Goal: Task Accomplishment & Management: Manage account settings

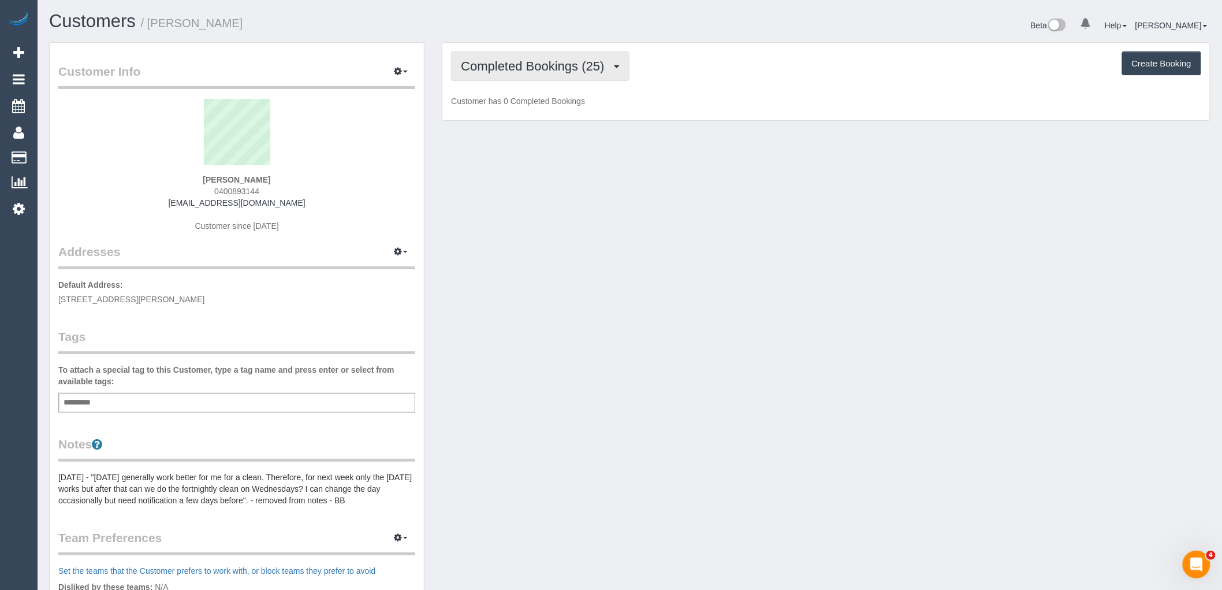
click at [519, 68] on span "Completed Bookings (25)" at bounding box center [535, 66] width 149 height 14
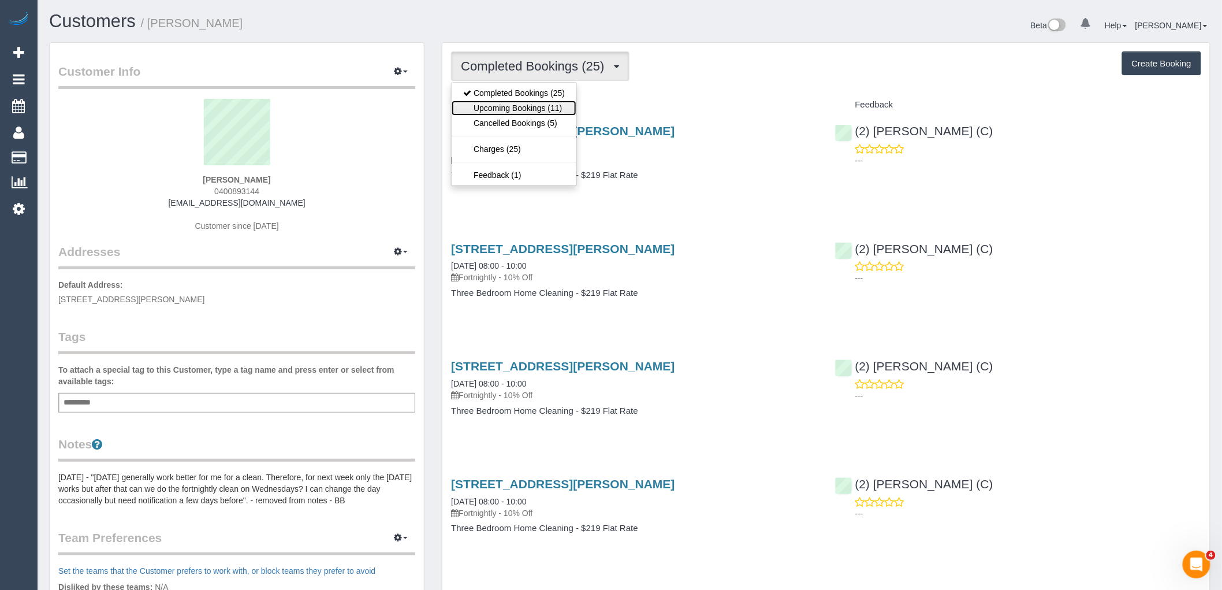
click at [555, 107] on link "Upcoming Bookings (11)" at bounding box center [514, 108] width 125 height 15
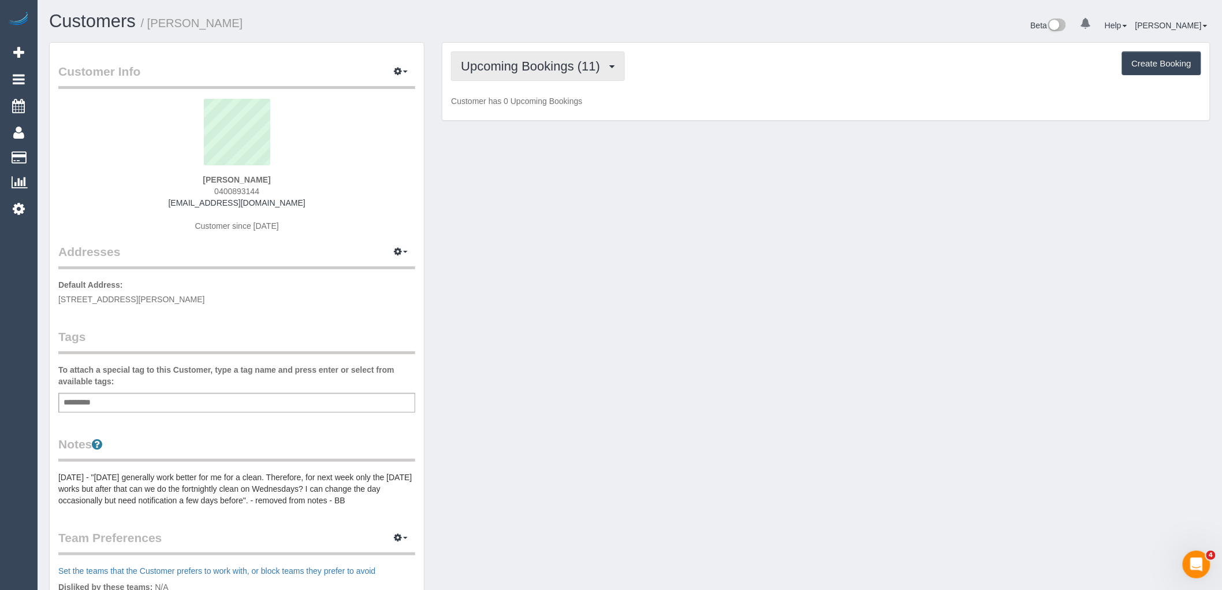
click at [562, 68] on span "Upcoming Bookings (11)" at bounding box center [533, 66] width 145 height 14
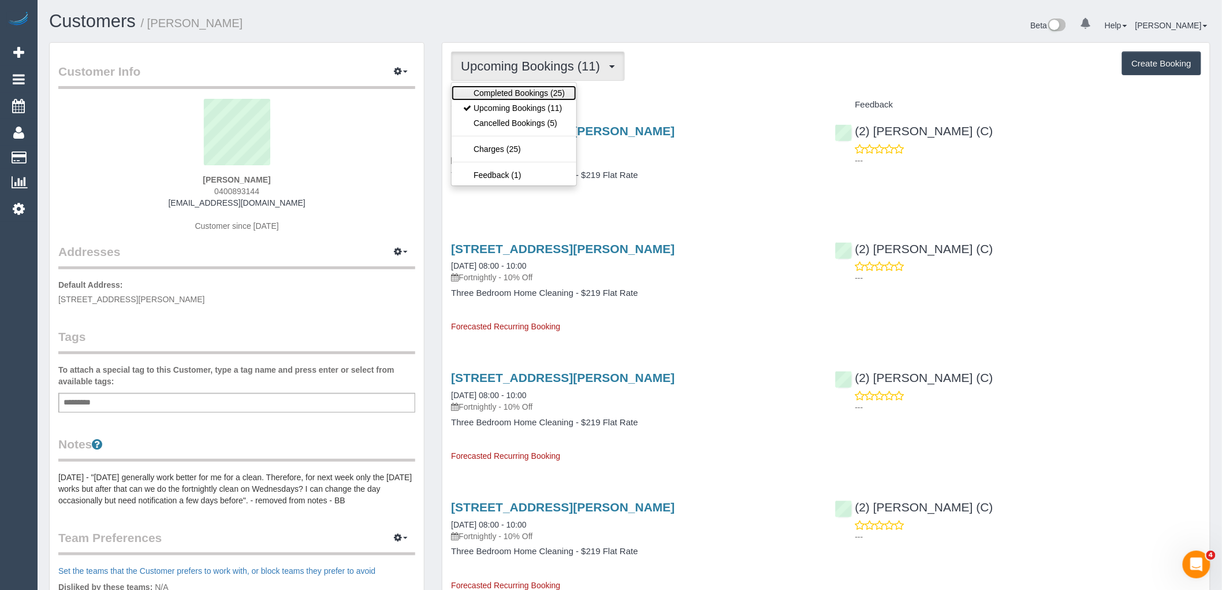
click at [559, 89] on link "Completed Bookings (25)" at bounding box center [514, 93] width 125 height 15
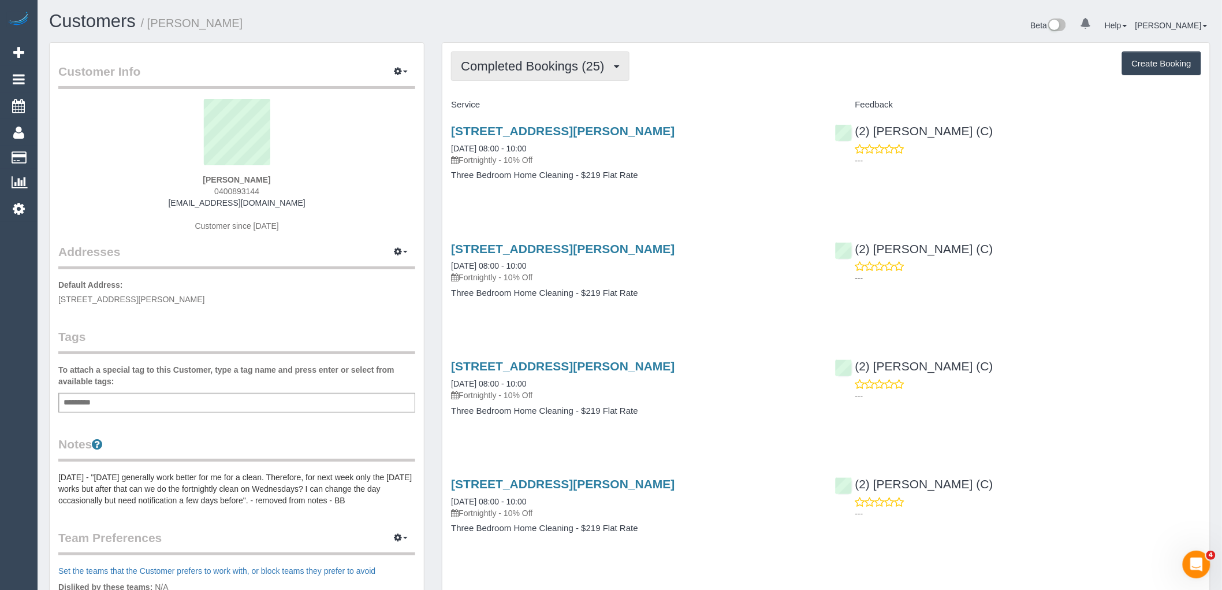
click at [561, 60] on span "Completed Bookings (25)" at bounding box center [535, 66] width 149 height 14
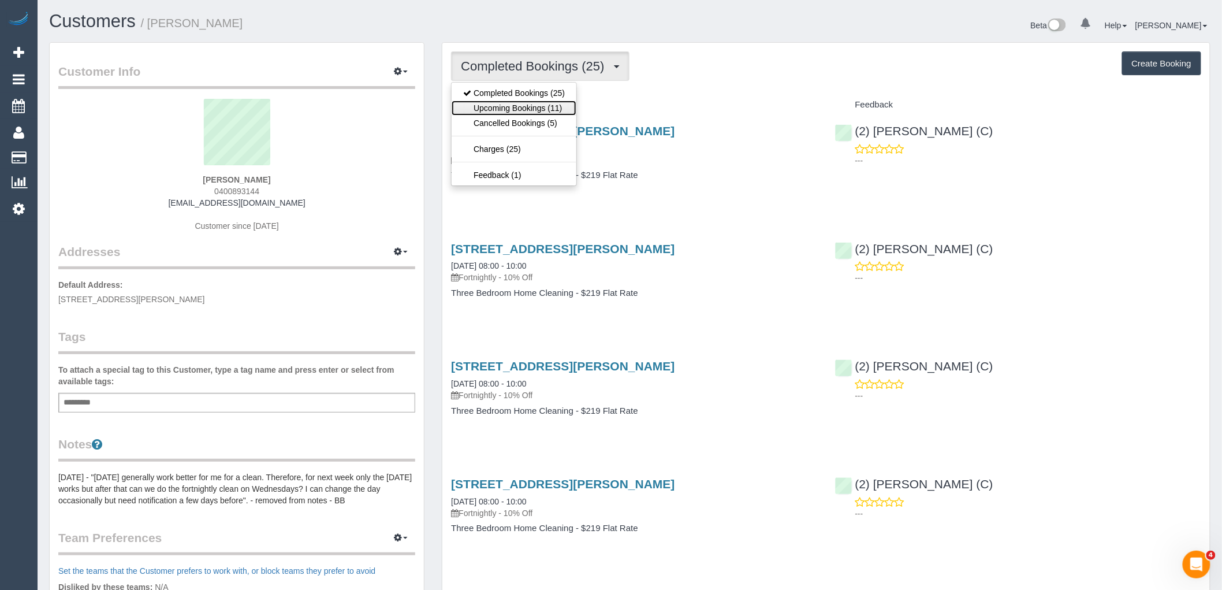
click at [555, 103] on link "Upcoming Bookings (11)" at bounding box center [514, 108] width 125 height 15
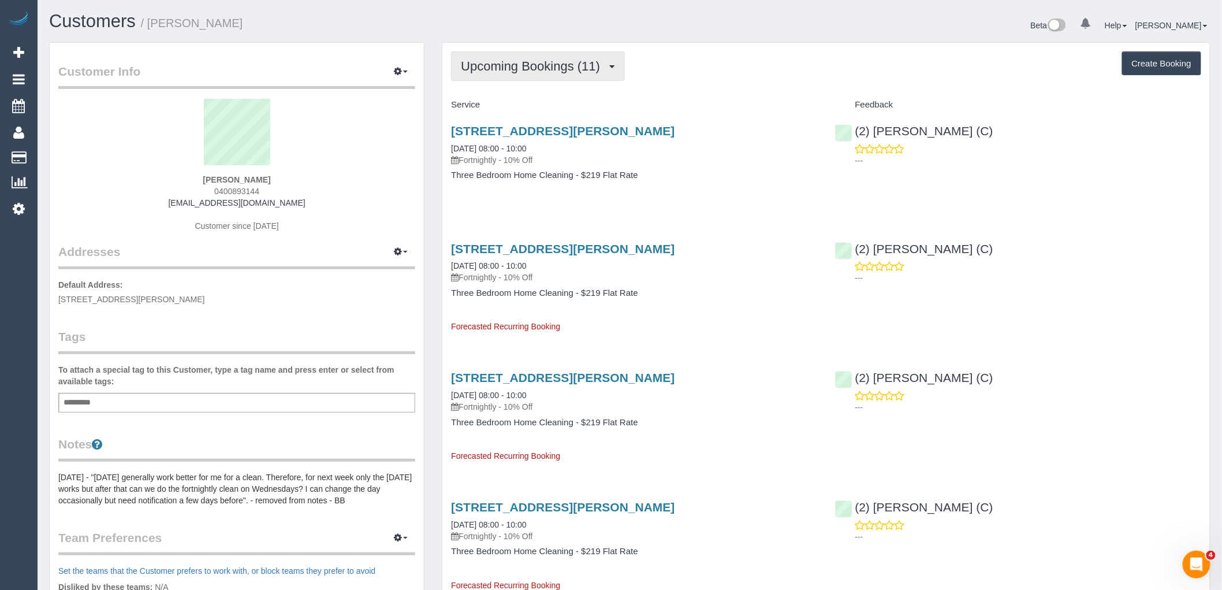
click at [551, 71] on span "Upcoming Bookings (11)" at bounding box center [533, 66] width 145 height 14
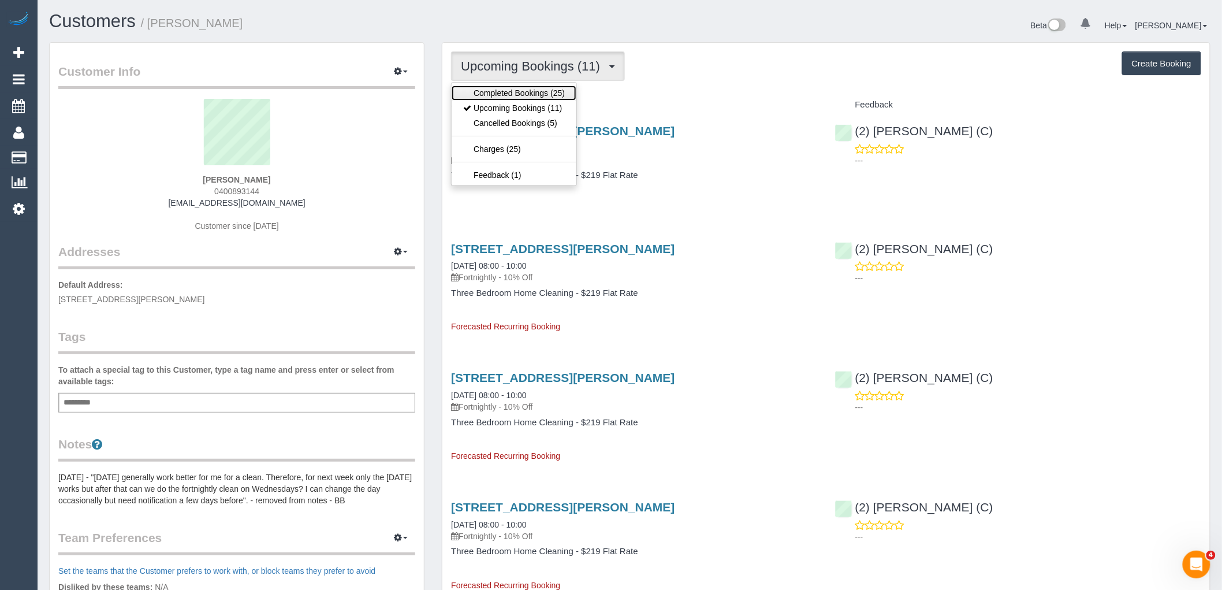
click at [556, 97] on link "Completed Bookings (25)" at bounding box center [514, 93] width 125 height 15
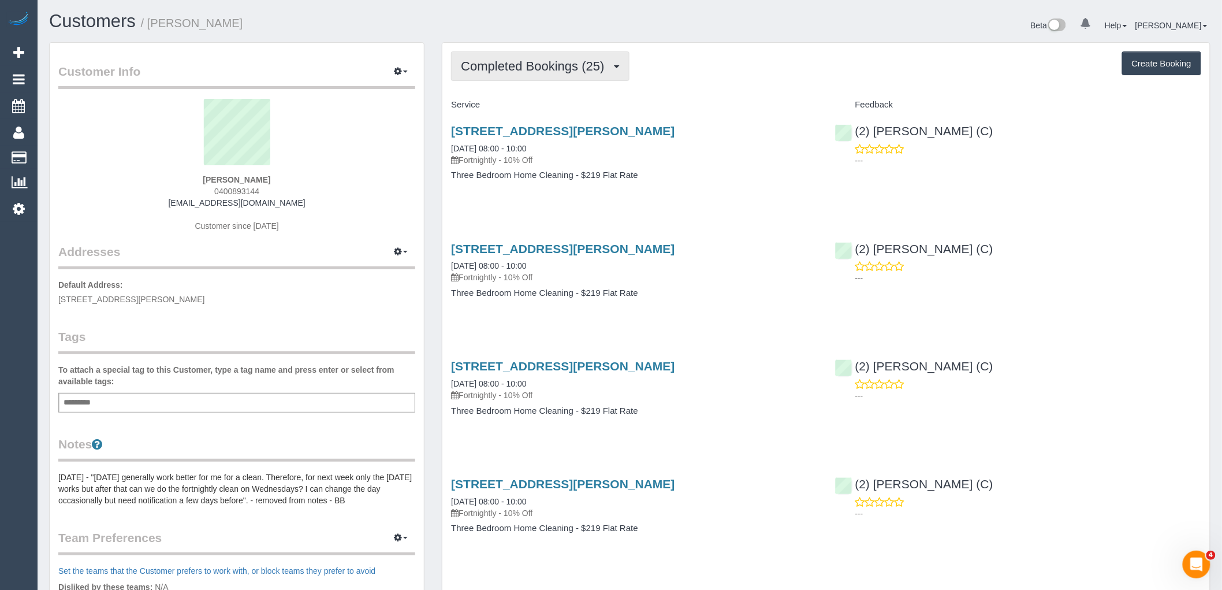
click at [573, 66] on span "Completed Bookings (25)" at bounding box center [535, 66] width 149 height 14
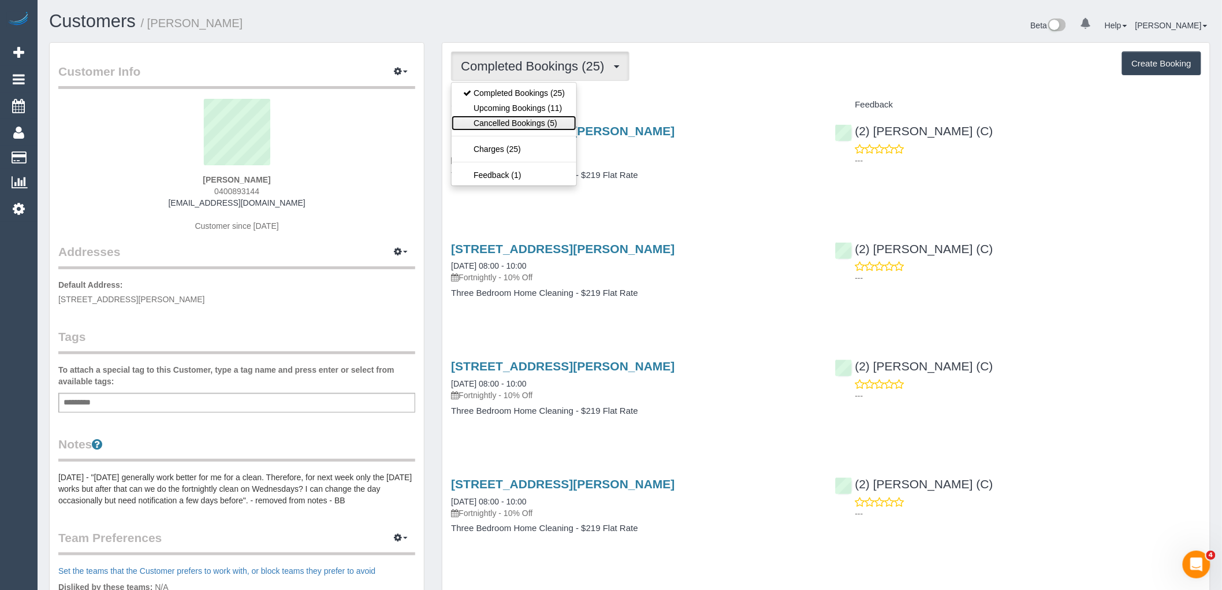
click at [562, 116] on link "Cancelled Bookings (5)" at bounding box center [514, 123] width 125 height 15
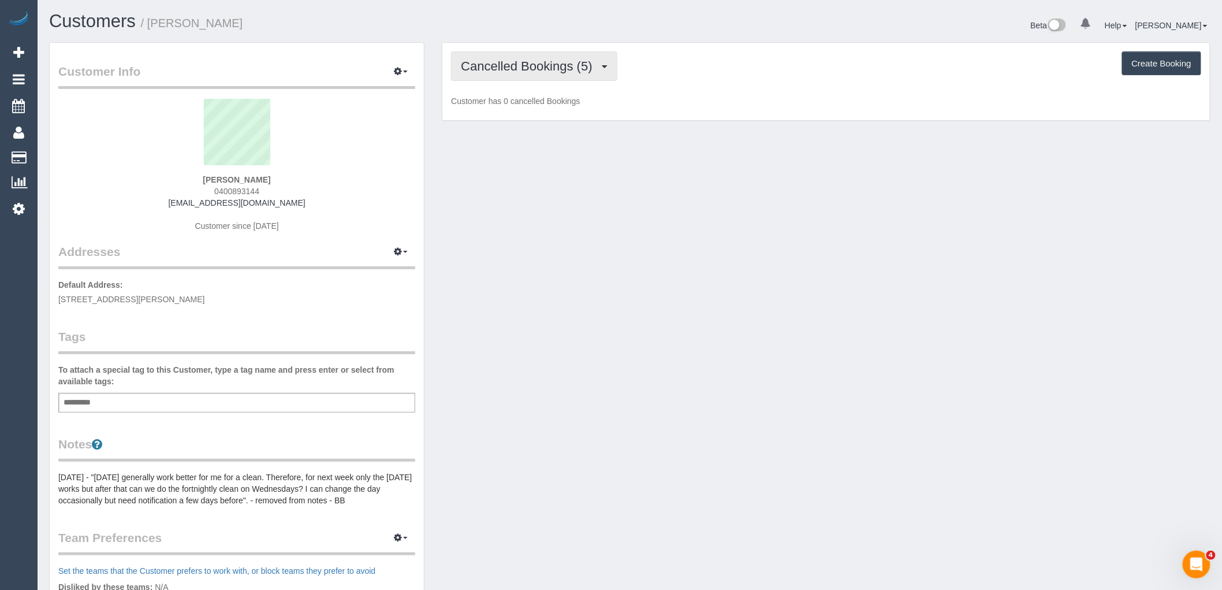
click at [569, 74] on button "Cancelled Bookings (5)" at bounding box center [534, 65] width 166 height 29
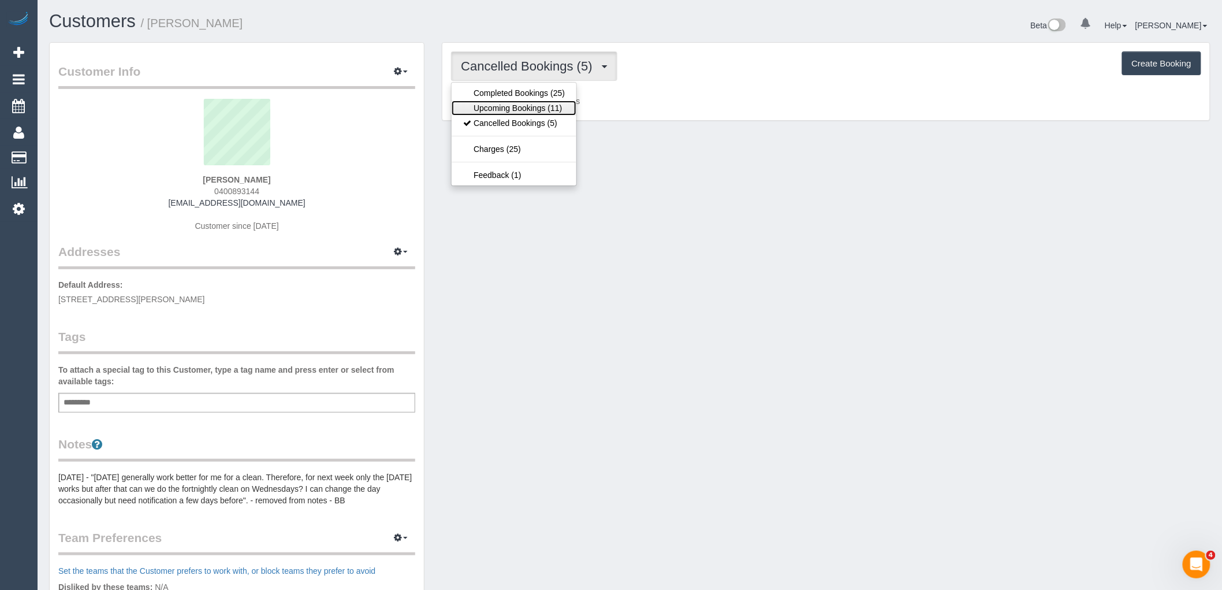
click at [569, 111] on link "Upcoming Bookings (11)" at bounding box center [514, 108] width 125 height 15
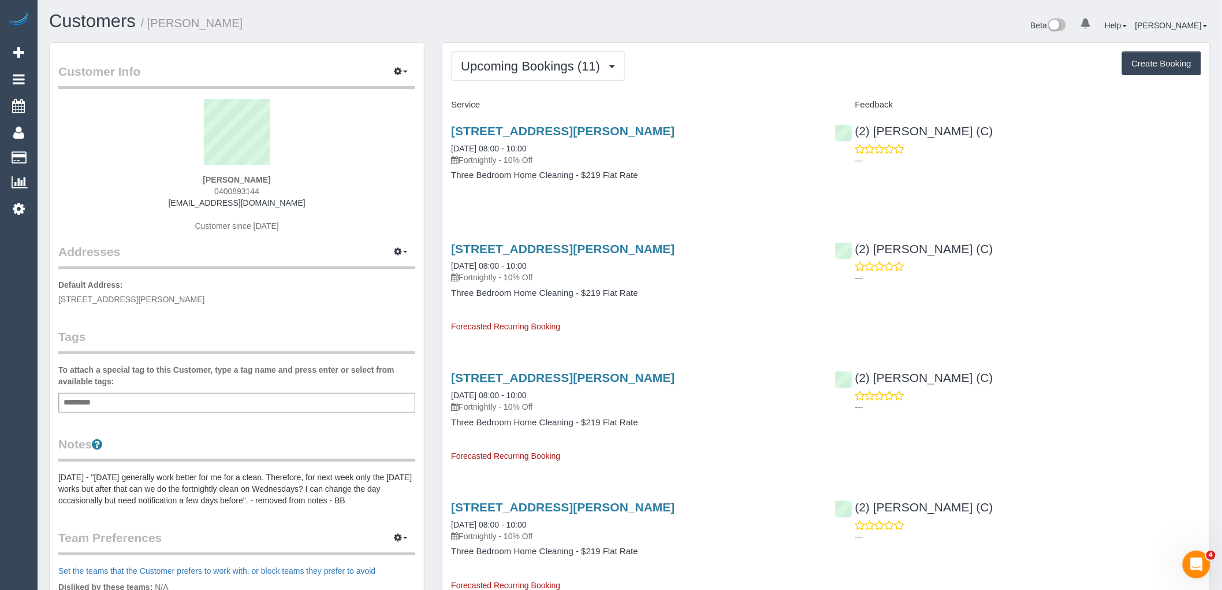
click at [140, 490] on pre "31/8/24 - "Wednesday's generally work better for me for a clean. Therefore, for…" at bounding box center [236, 488] width 357 height 35
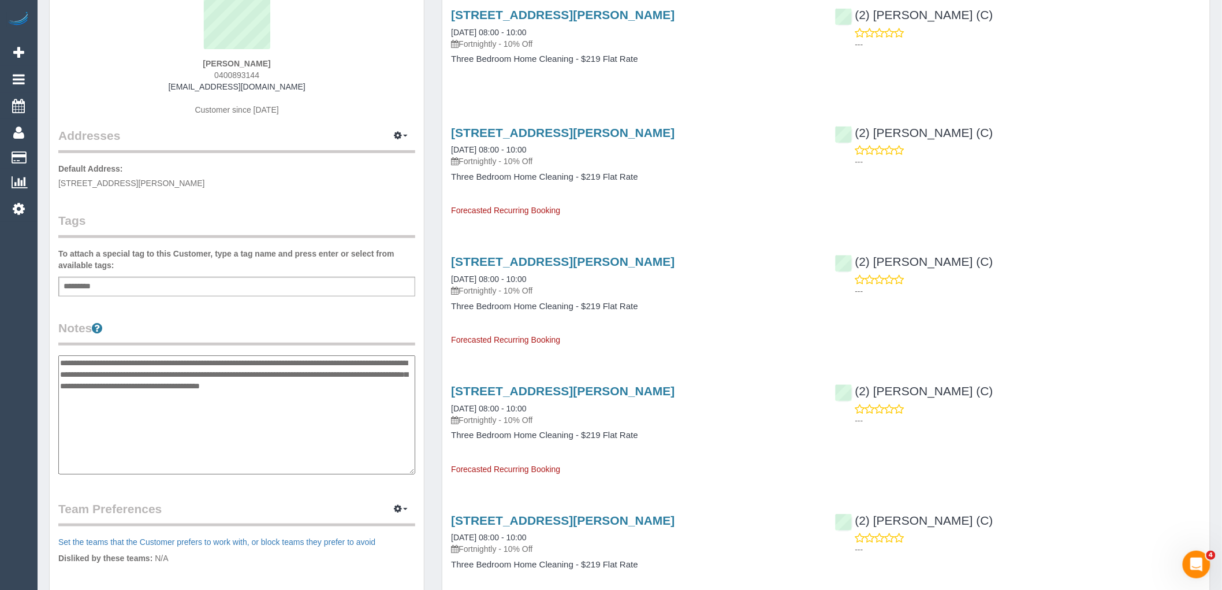
scroll to position [128, 0]
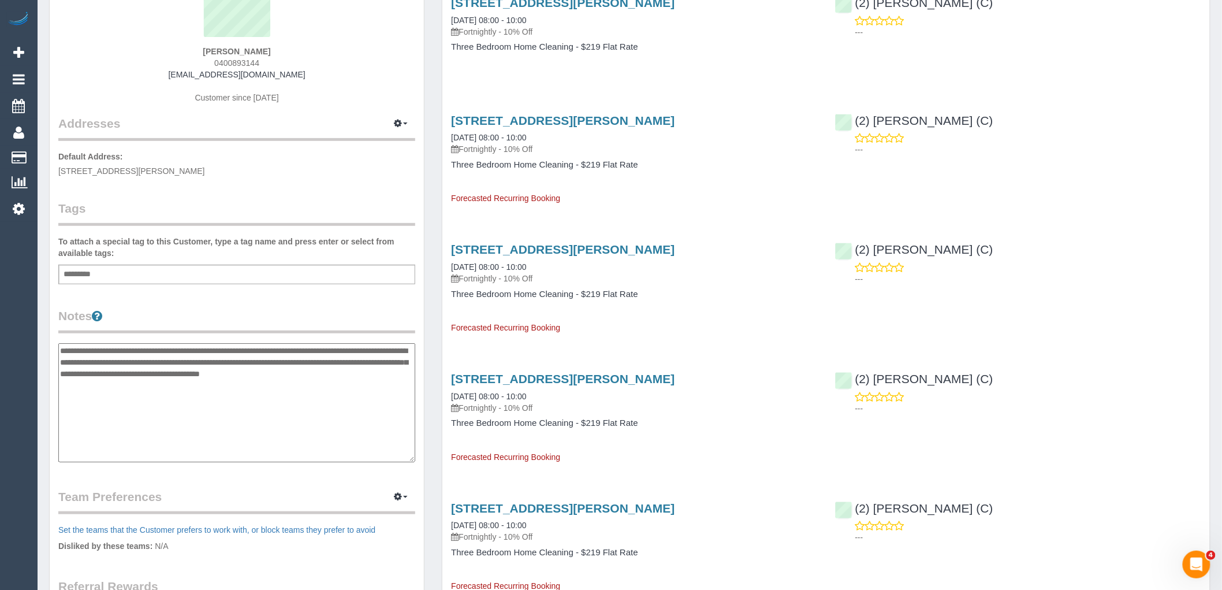
click at [61, 347] on textarea "**********" at bounding box center [236, 402] width 357 height 119
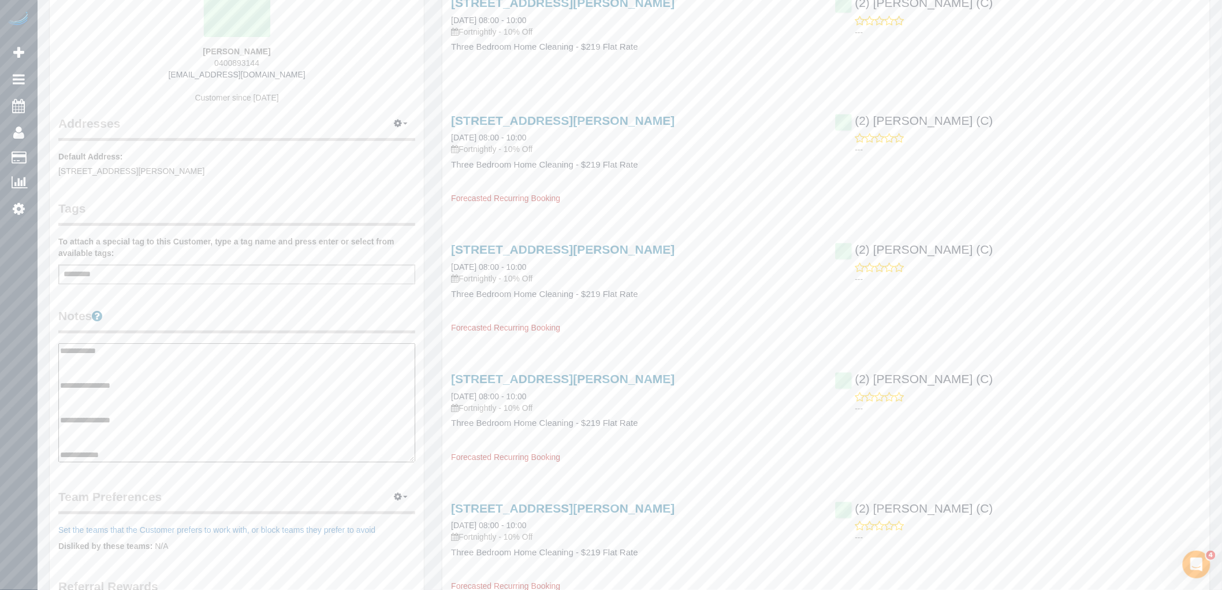
click at [116, 386] on textarea "**********" at bounding box center [236, 402] width 357 height 119
click at [120, 393] on textarea "**********" at bounding box center [236, 402] width 357 height 119
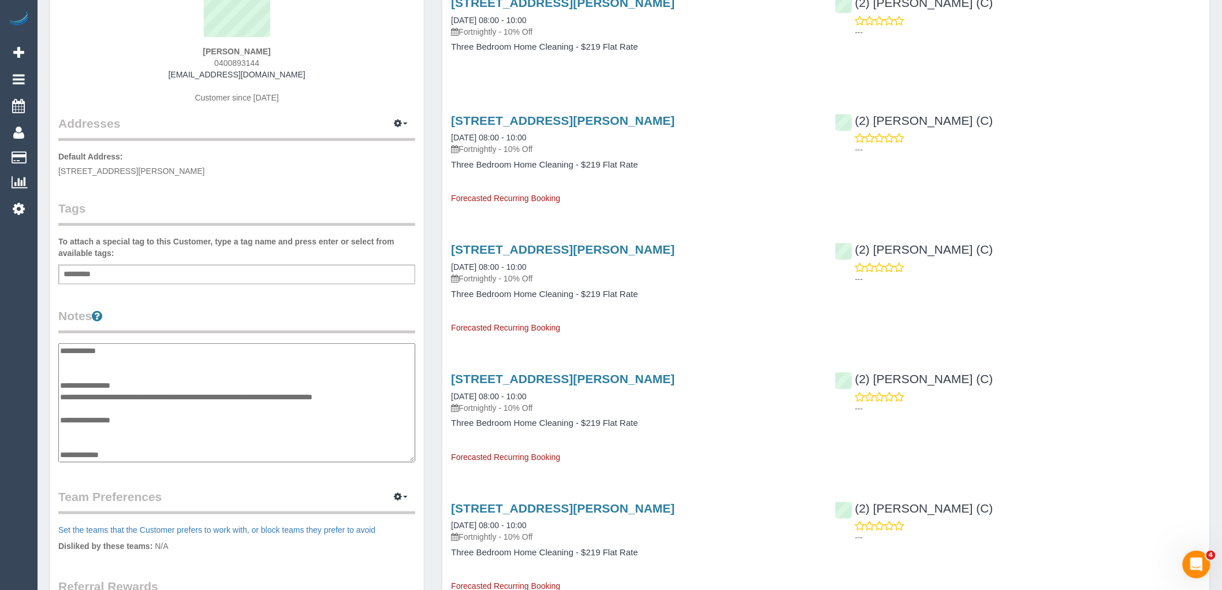
scroll to position [116, 0]
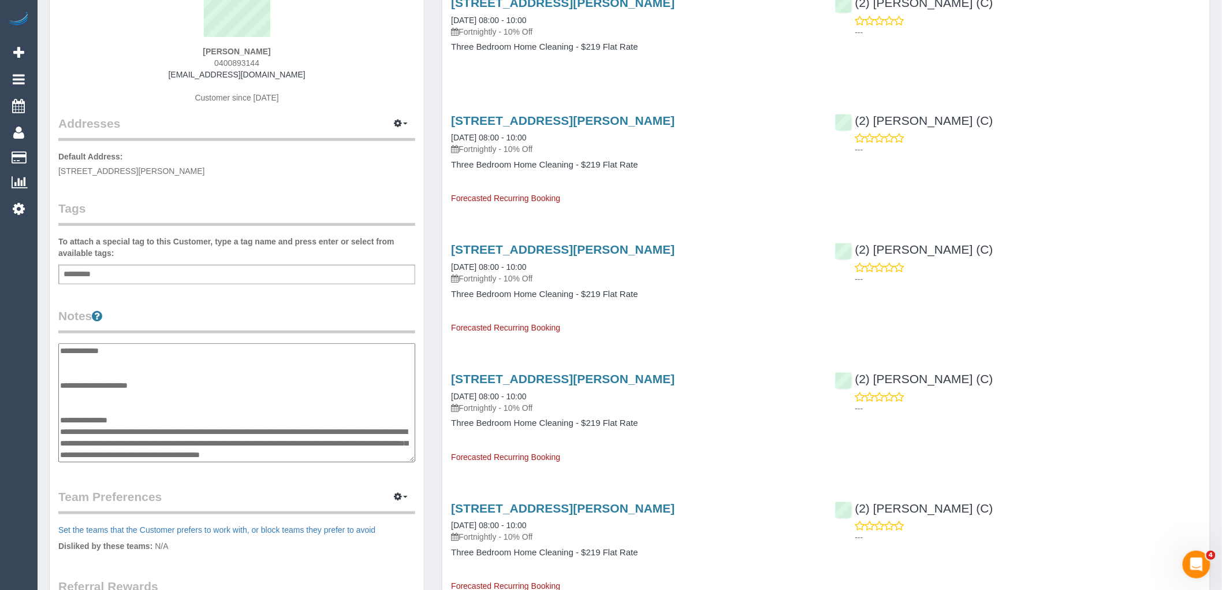
click at [102, 449] on textarea "**********" at bounding box center [236, 402] width 357 height 119
click at [61, 420] on textarea "**********" at bounding box center [236, 402] width 357 height 119
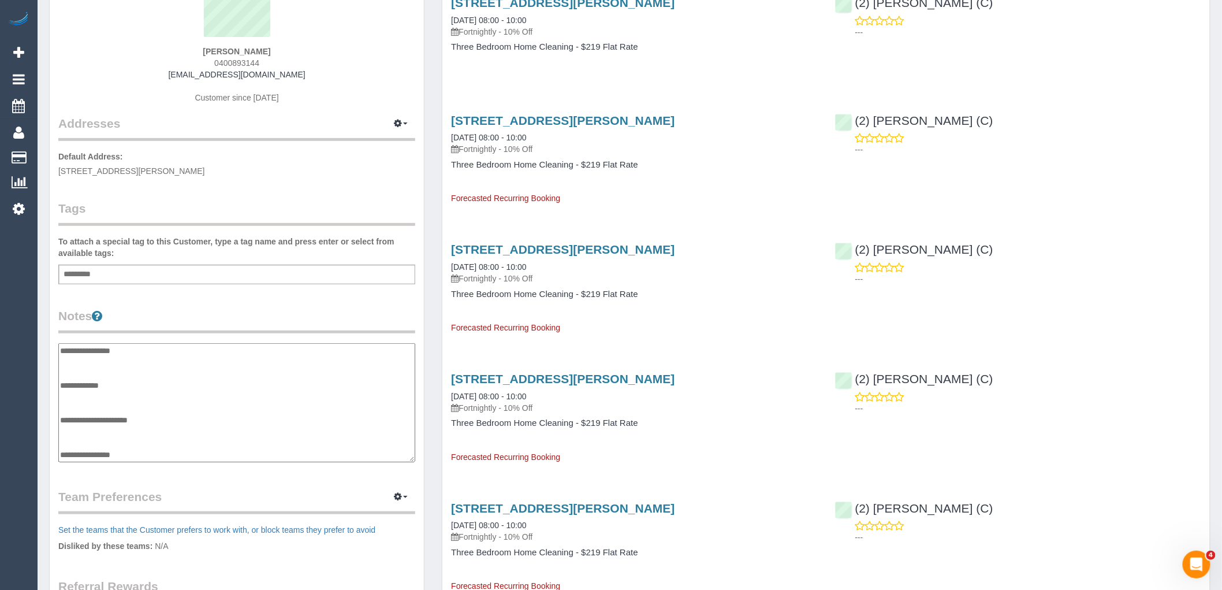
scroll to position [16, 0]
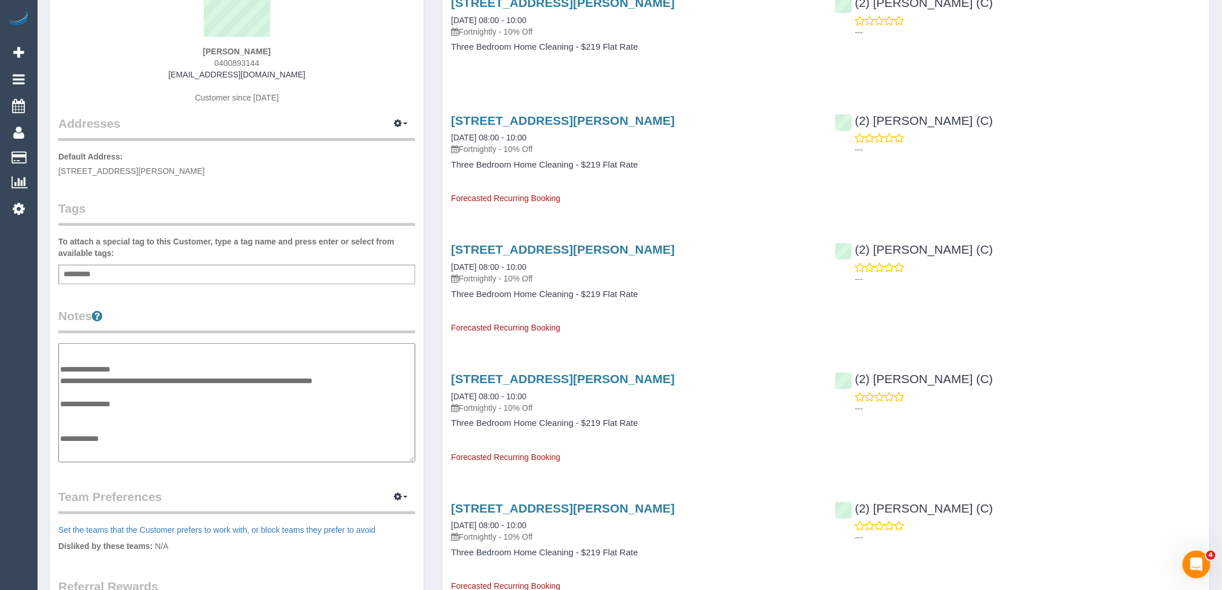
click at [110, 392] on textarea "**********" at bounding box center [236, 402] width 357 height 119
type textarea "**********"
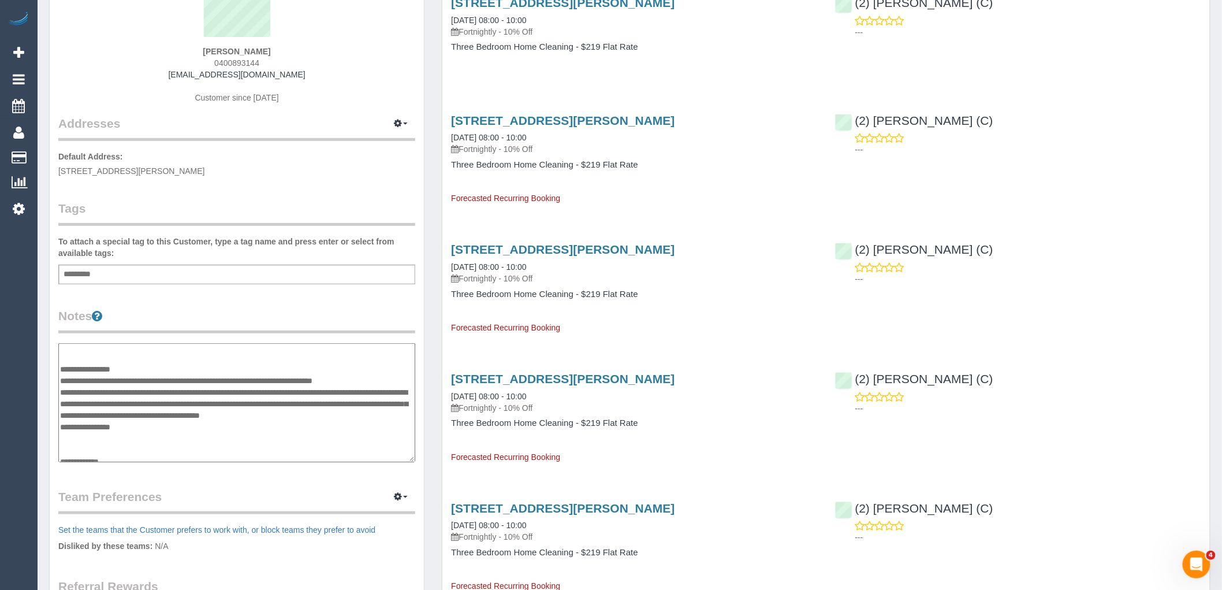
click at [263, 309] on legend "Notes" at bounding box center [236, 320] width 357 height 26
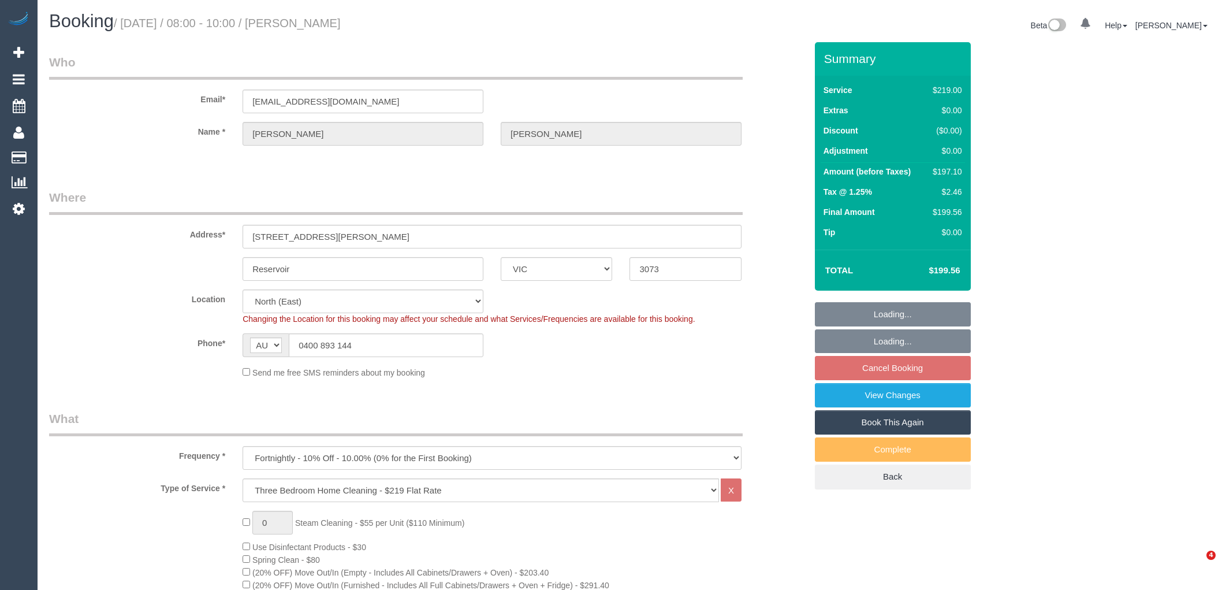
select select "VIC"
select select "number:29"
select select "number:14"
select select "number:19"
select select "number:36"
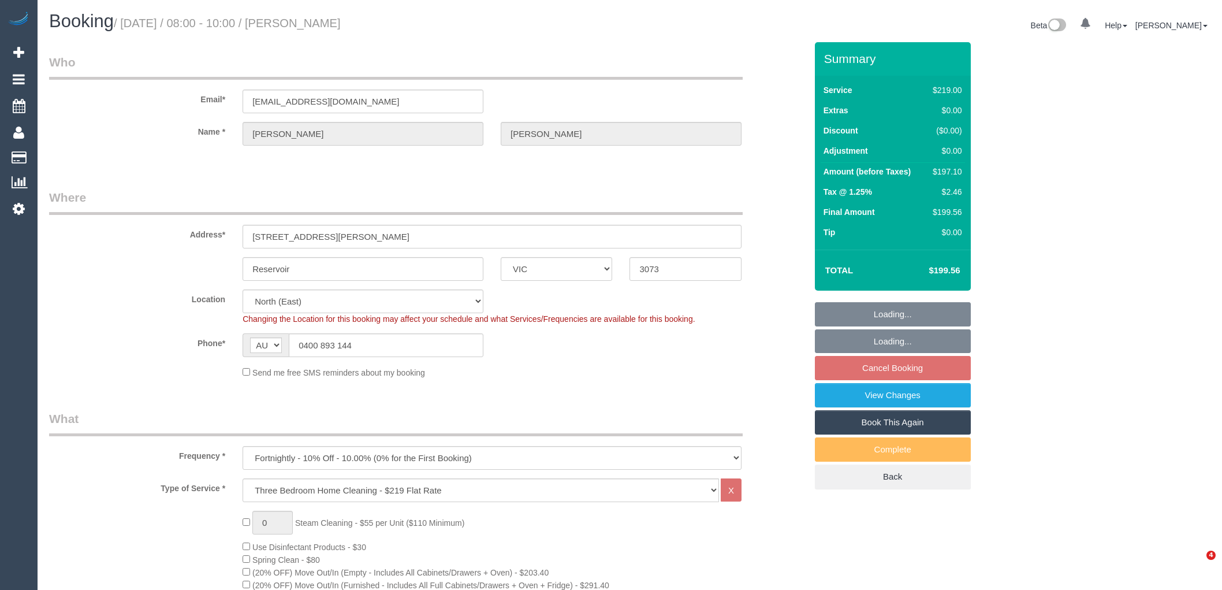
select select "number:34"
select select "number:13"
select select "spot2"
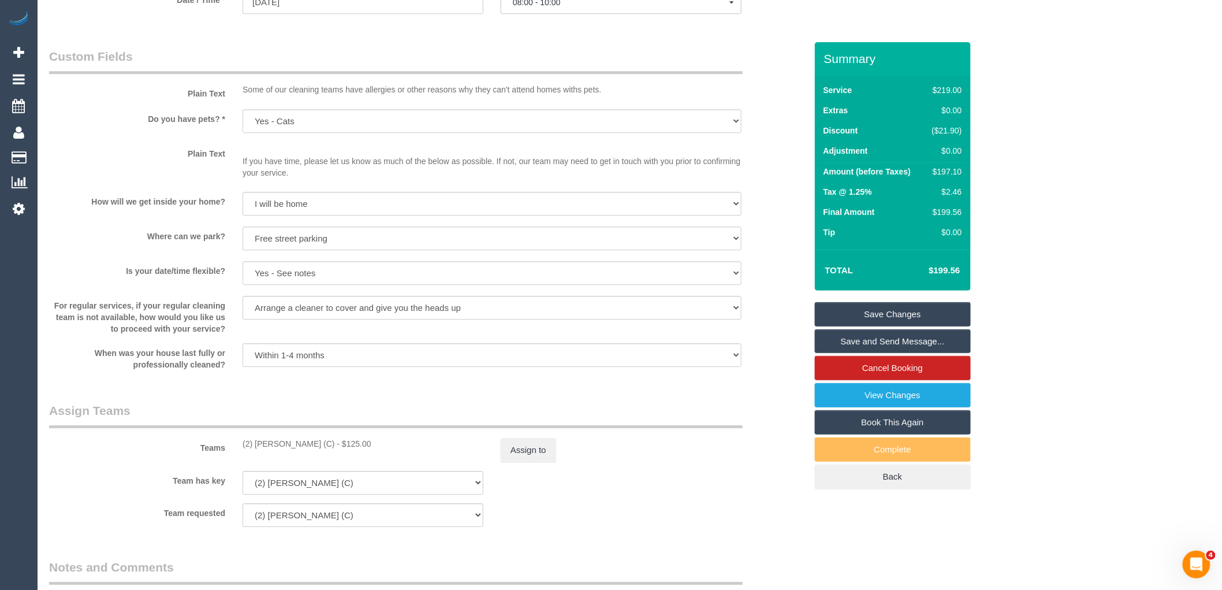
scroll to position [1412, 0]
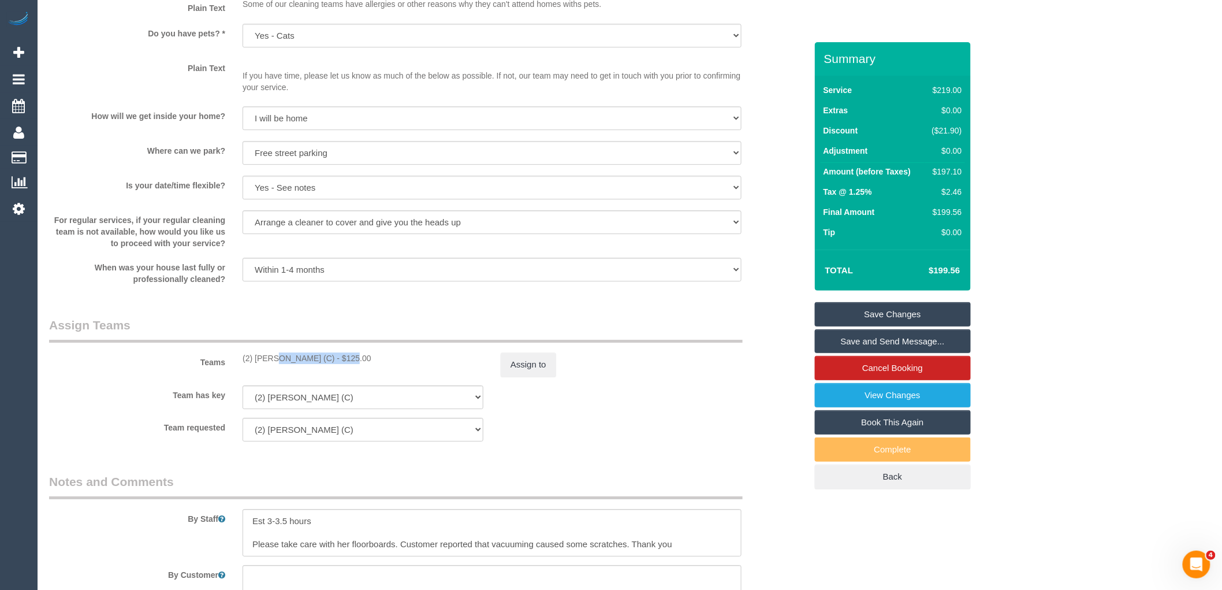
drag, startPoint x: 310, startPoint y: 370, endPoint x: 241, endPoint y: 371, distance: 68.8
click at [241, 364] on div "(2) Karen Pinto (C) - $125.00" at bounding box center [363, 358] width 258 height 12
copy div "(2) [PERSON_NAME] (C)"
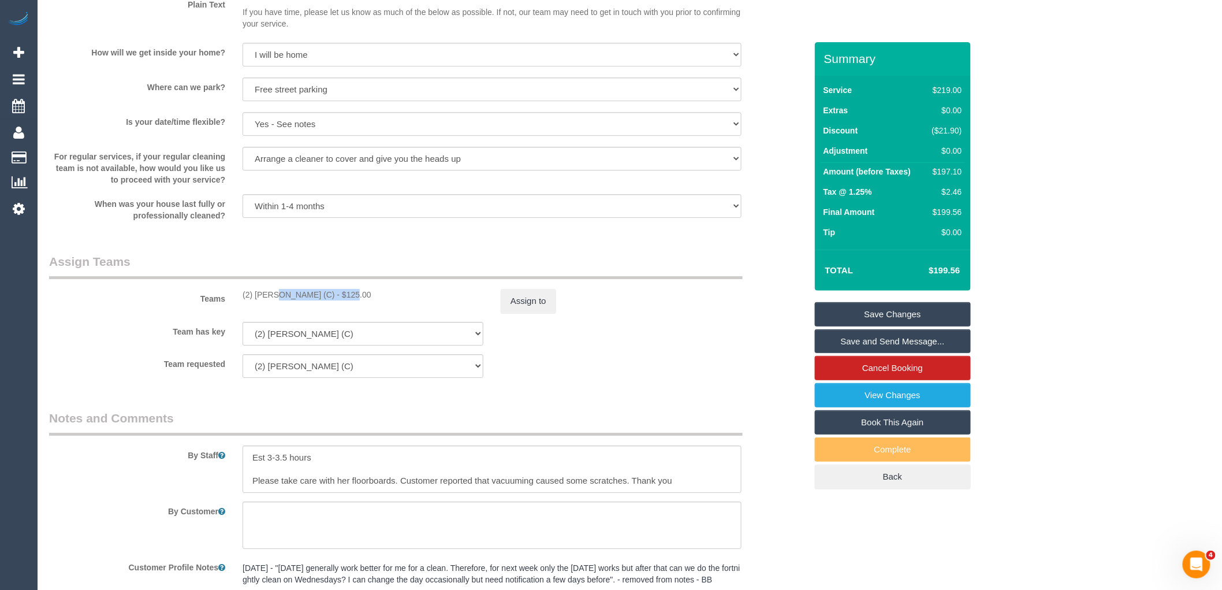
scroll to position [1647, 0]
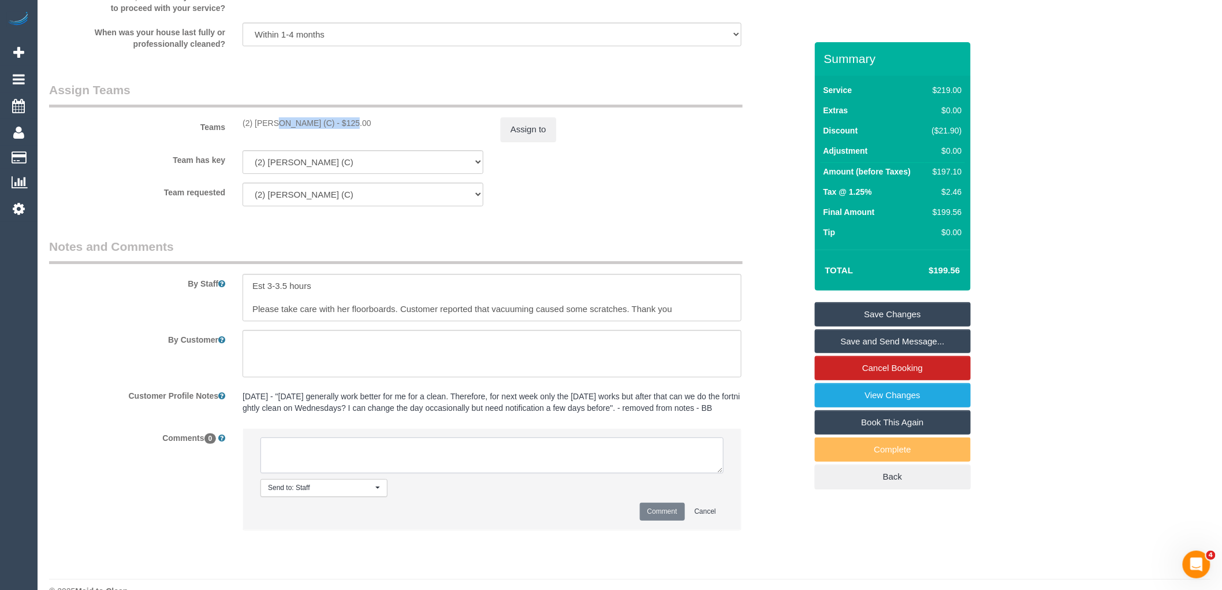
click at [330, 473] on textarea at bounding box center [492, 455] width 463 height 36
paste textarea "(2) [PERSON_NAME] (C)"
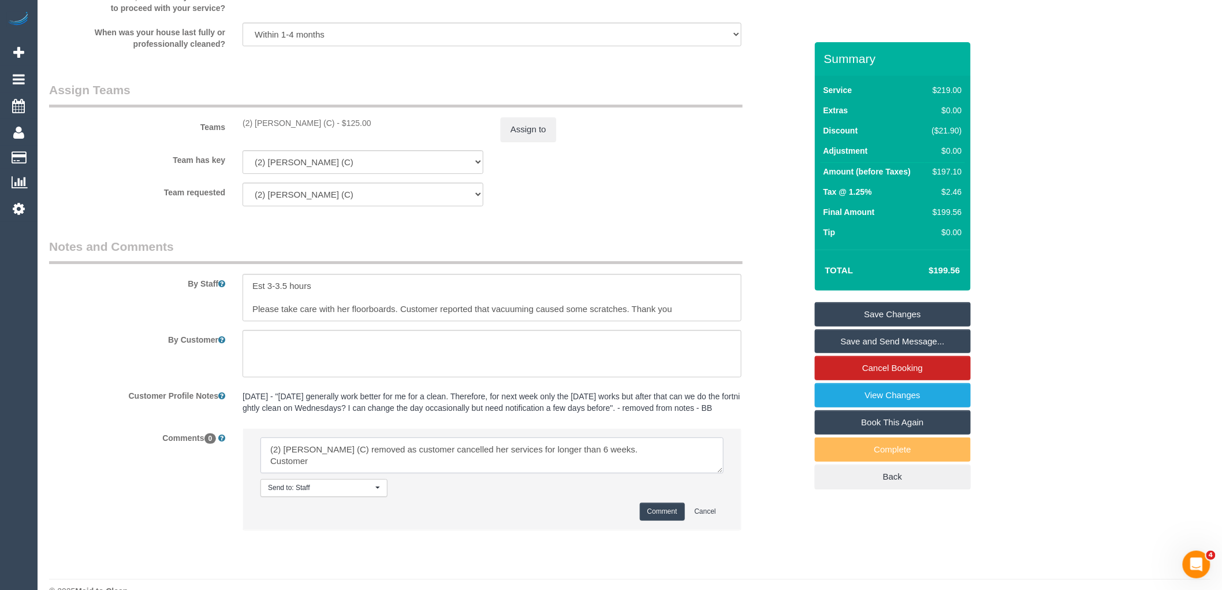
click at [327, 473] on textarea at bounding box center [492, 455] width 463 height 36
paste textarea "cnv_q639ij3"
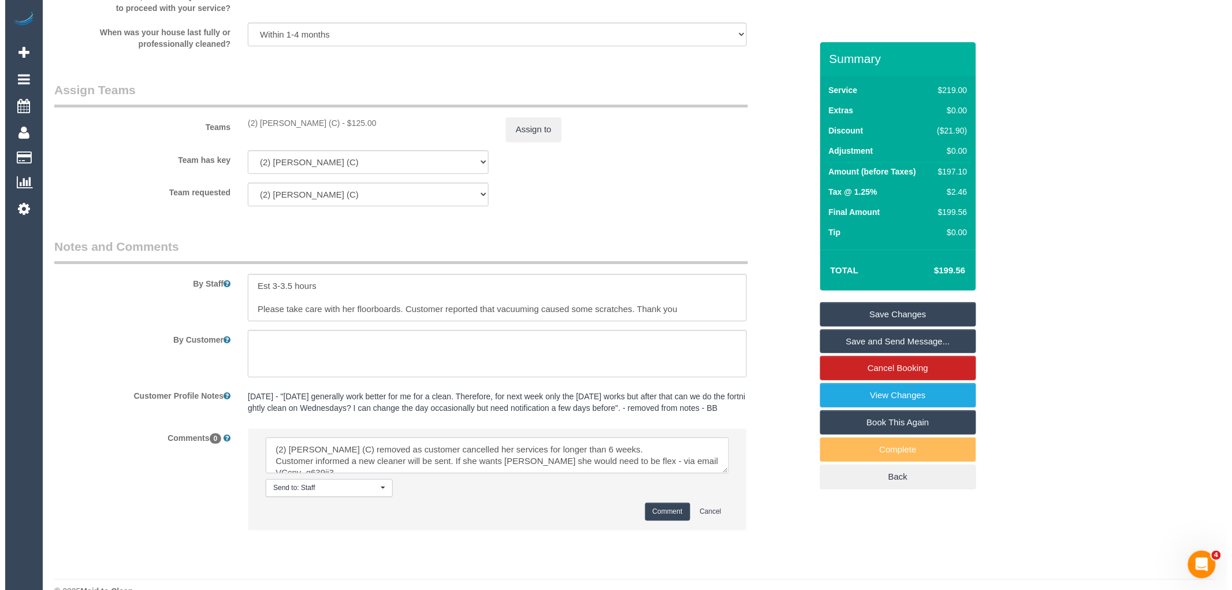
scroll to position [5, 0]
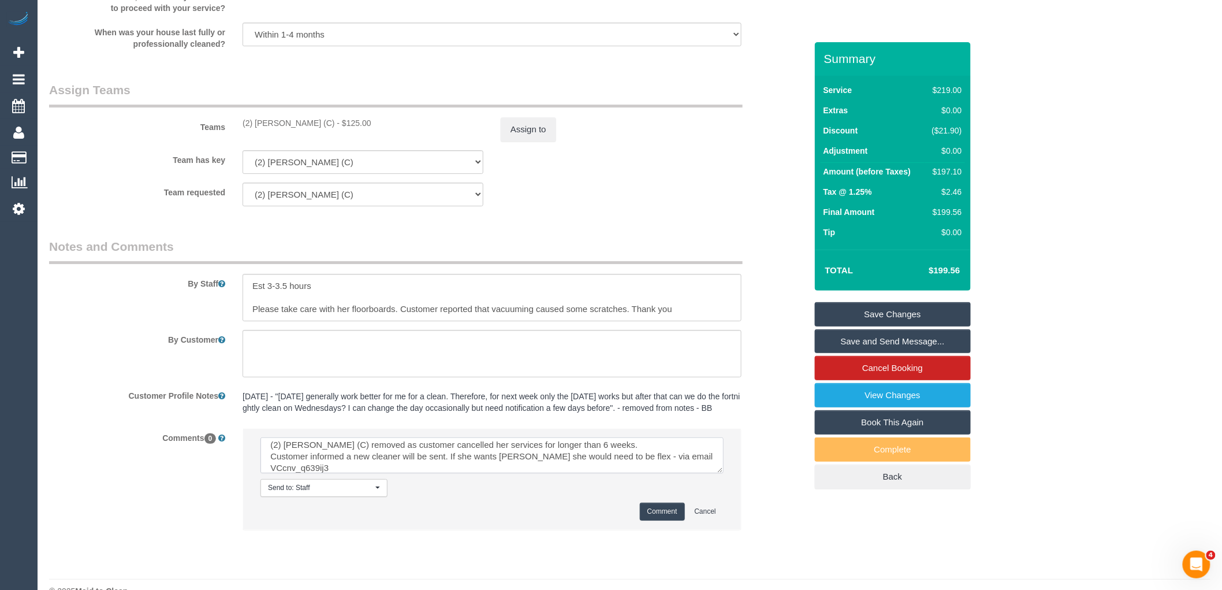
click at [281, 473] on textarea at bounding box center [492, 455] width 463 height 36
type textarea "(2) Karen Pinto (C) removed as customer cancelled her services for longer than …"
click at [678, 521] on button "Comment" at bounding box center [662, 512] width 45 height 18
click at [529, 129] on button "Assign to" at bounding box center [528, 129] width 55 height 24
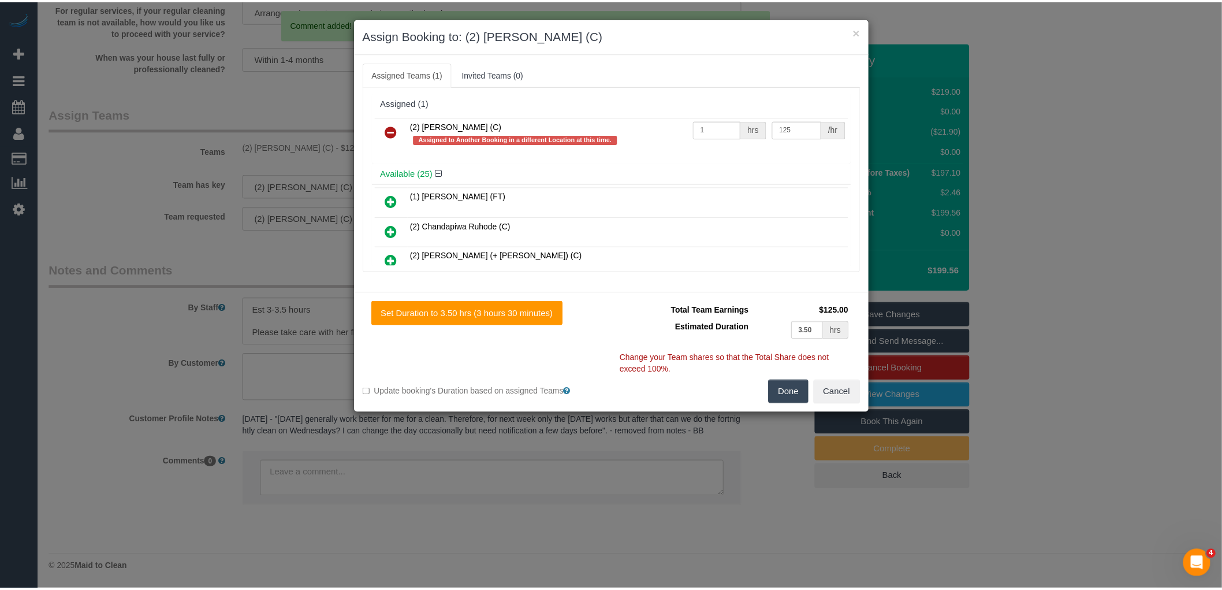
scroll to position [0, 0]
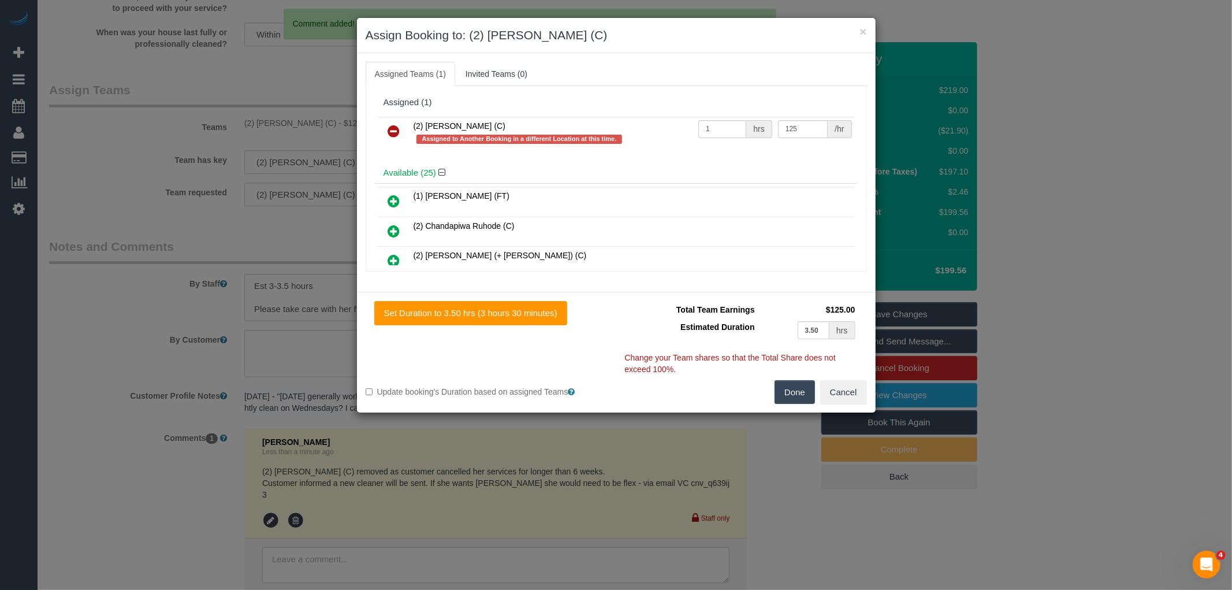
click at [392, 128] on icon at bounding box center [394, 131] width 12 height 14
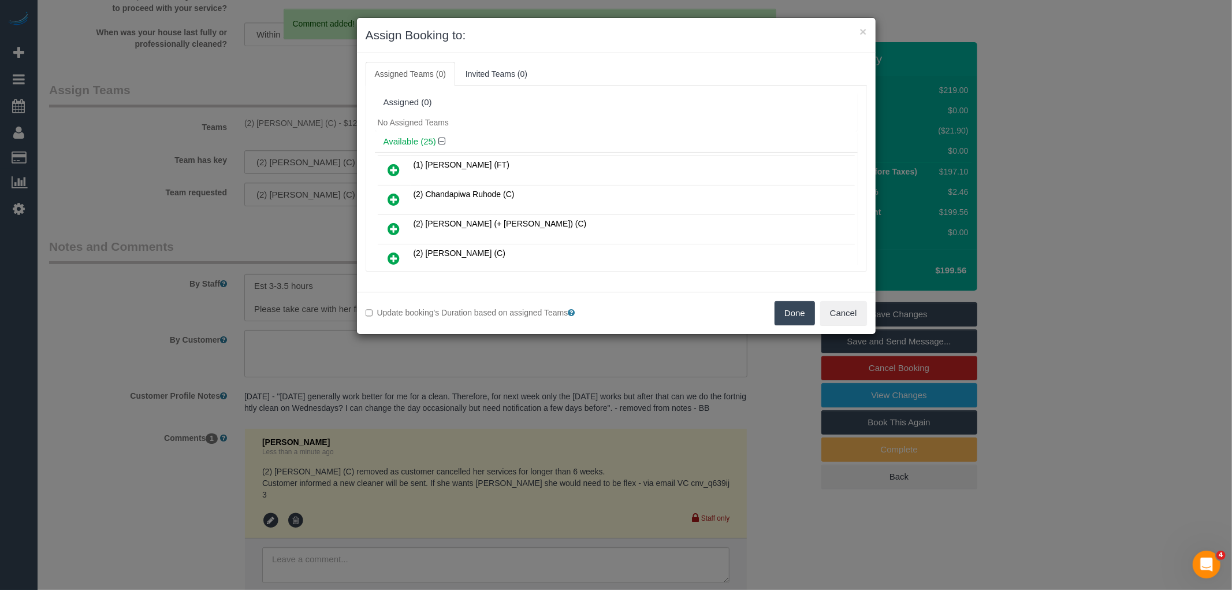
click at [809, 314] on button "Done" at bounding box center [795, 313] width 40 height 24
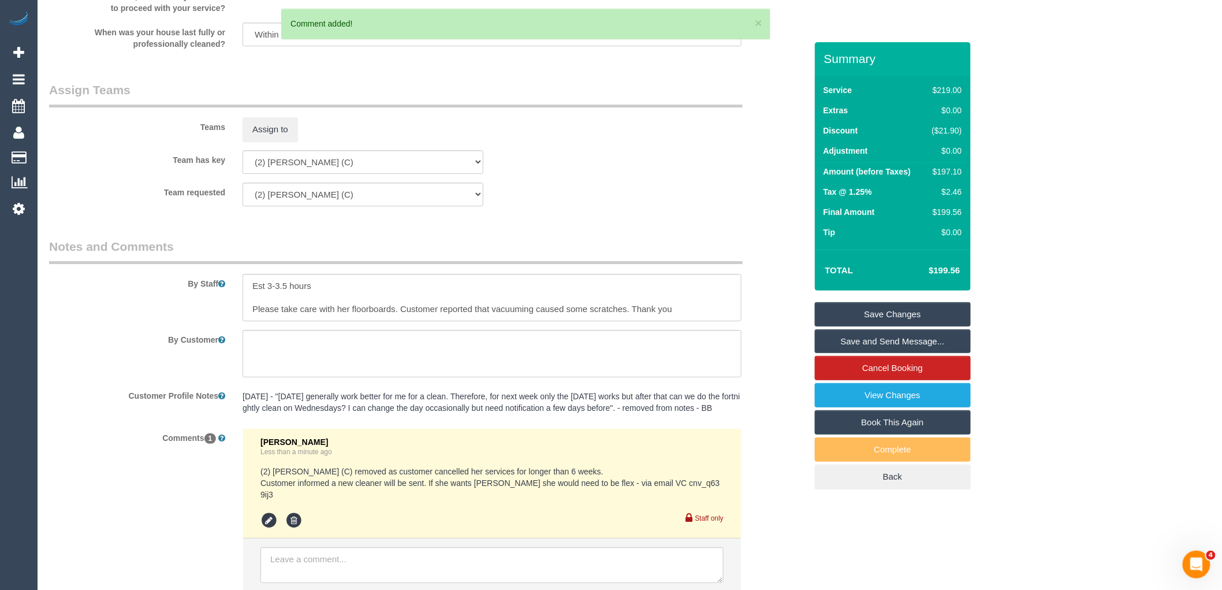
click at [928, 315] on link "Save Changes" at bounding box center [893, 314] width 156 height 24
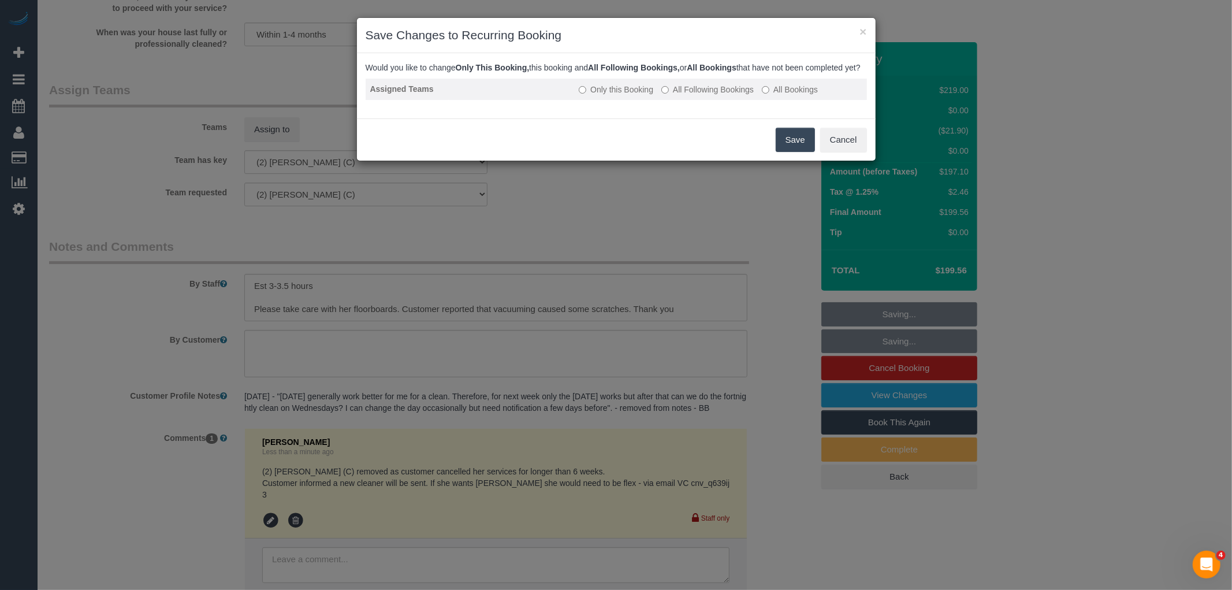
drag, startPoint x: 696, startPoint y: 95, endPoint x: 733, endPoint y: 108, distance: 39.3
click at [696, 95] on label "All Following Bookings" at bounding box center [707, 90] width 92 height 12
click at [786, 152] on button "Save" at bounding box center [795, 140] width 39 height 24
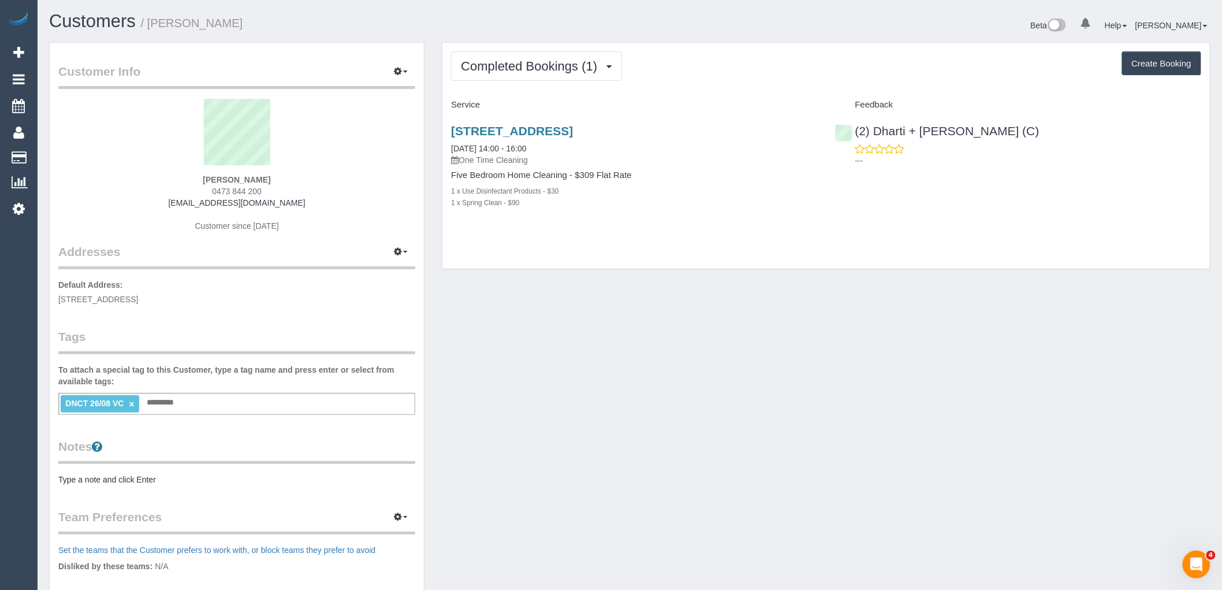
drag, startPoint x: 262, startPoint y: 189, endPoint x: 188, endPoint y: 191, distance: 74.6
click at [191, 189] on div "Julia Phillips 0473 844 200 juliamayphillips@gmail.com Customer since 2025" at bounding box center [236, 171] width 357 height 144
copy span "0473 844 200"
click at [396, 156] on sui-profile-pic at bounding box center [237, 136] width 340 height 75
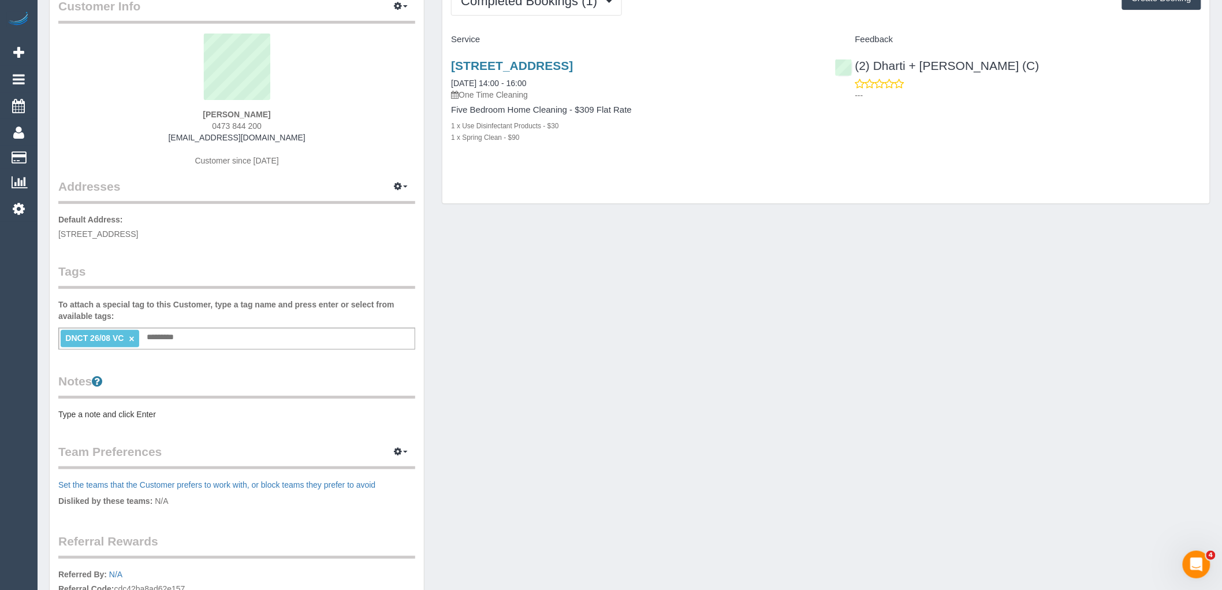
scroll to position [128, 0]
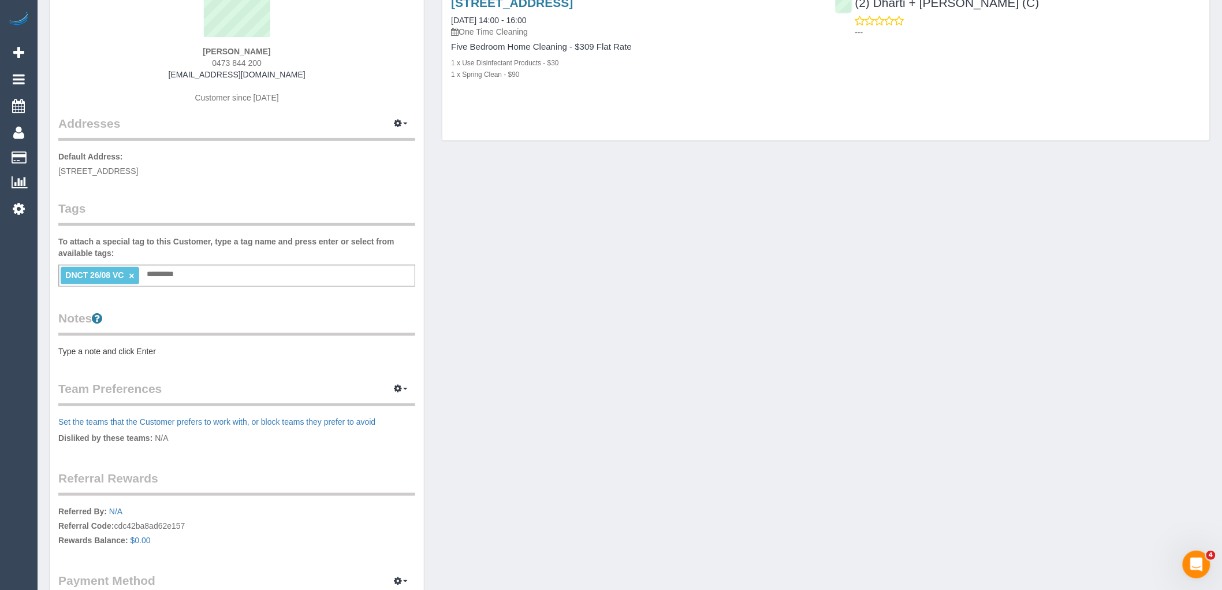
click at [100, 351] on pre "Type a note and click Enter" at bounding box center [236, 351] width 357 height 12
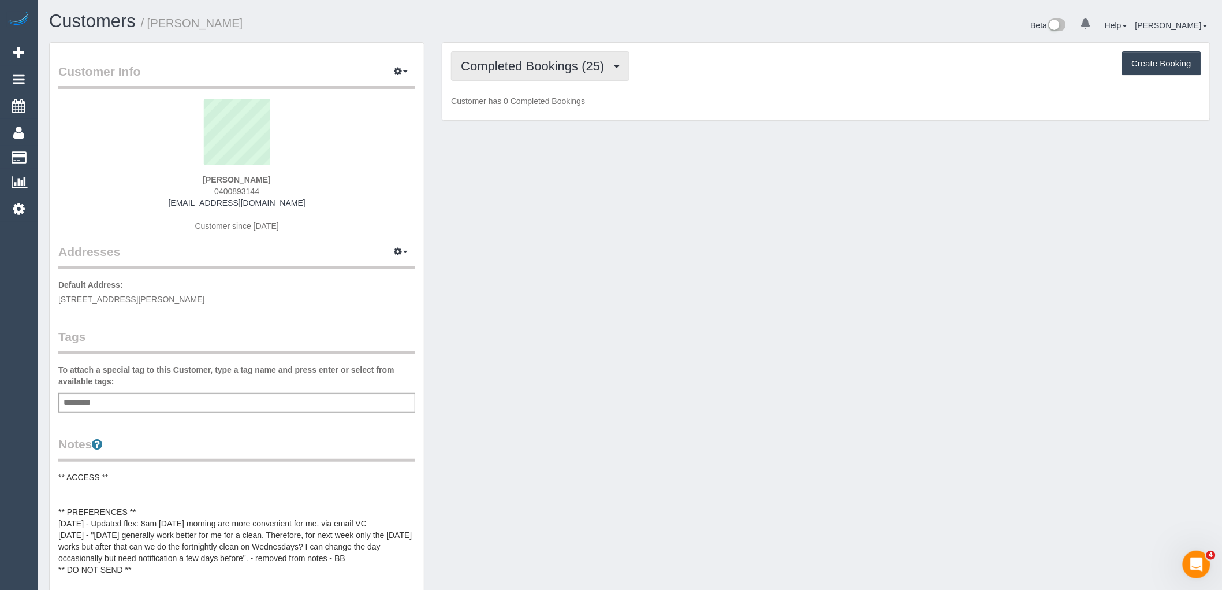
click at [552, 62] on span "Completed Bookings (25)" at bounding box center [535, 66] width 149 height 14
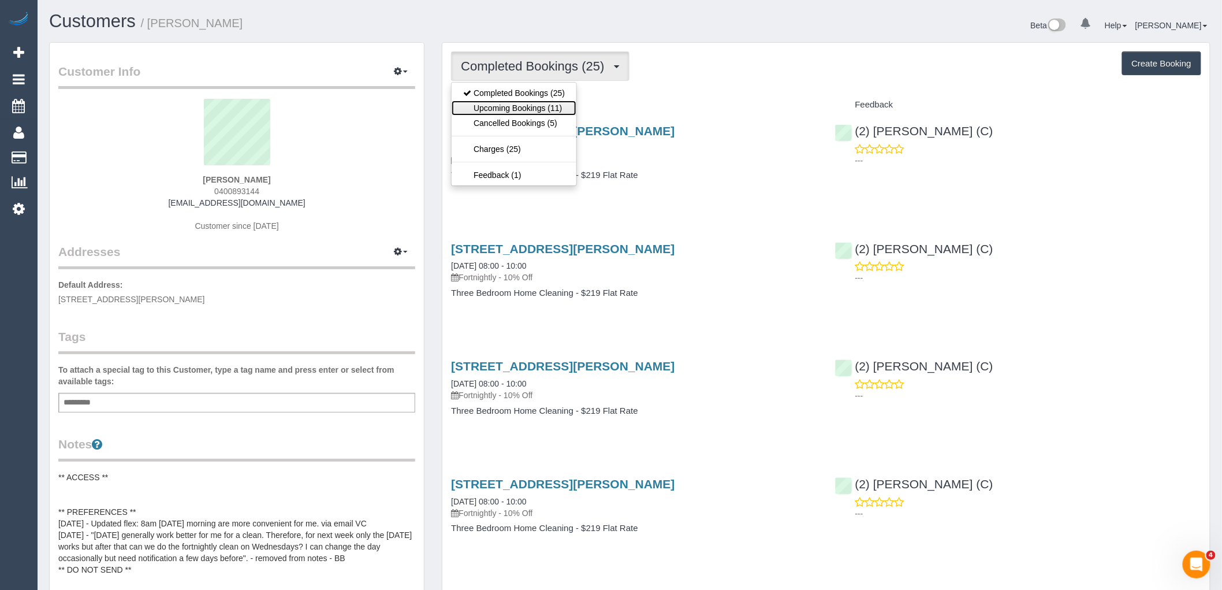
click at [551, 105] on link "Upcoming Bookings (11)" at bounding box center [514, 108] width 125 height 15
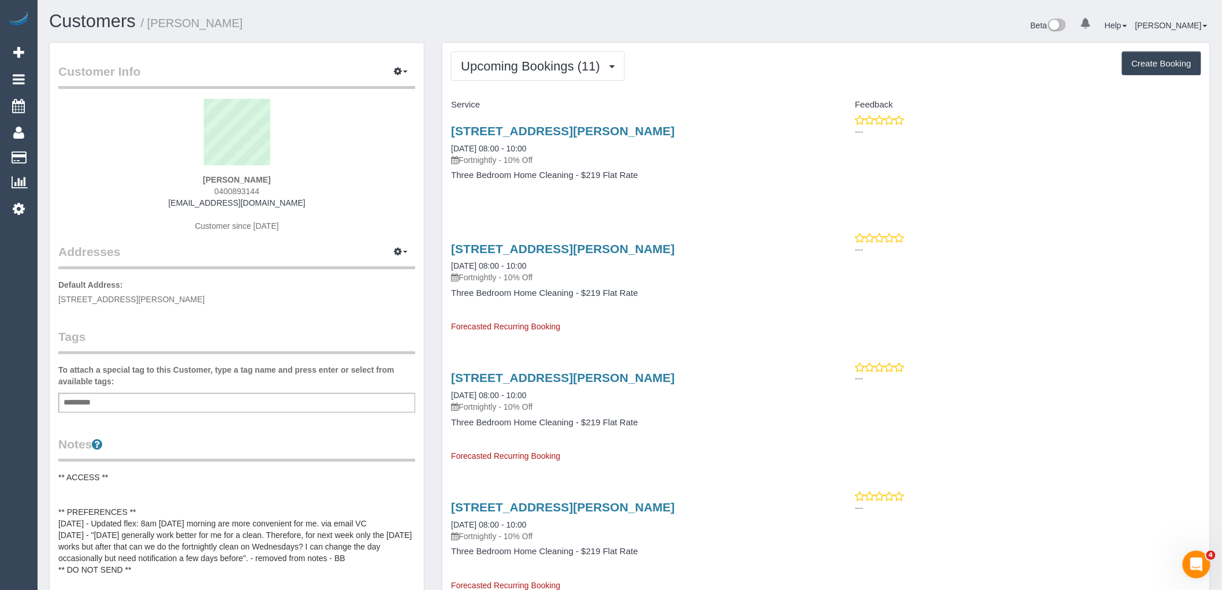
click at [459, 189] on div "3-5 Howard Street, Unit 1, Reservoir, VIC 3073 22/10/2025 08:00 - 10:00 Fortnig…" at bounding box center [635, 158] width 384 height 89
click at [344, 217] on div "Kasey Palumbo 0400893144 kaseypalumbo@gmail.com Customer since 2024" at bounding box center [236, 171] width 357 height 144
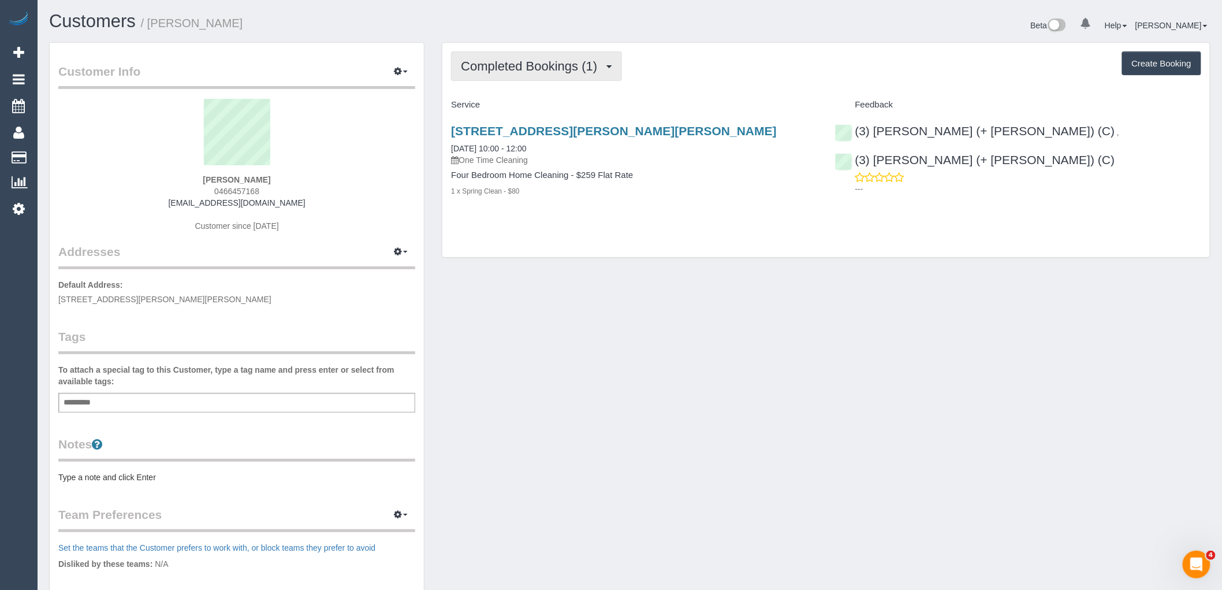
click at [532, 81] on button "Completed Bookings (1)" at bounding box center [536, 65] width 171 height 29
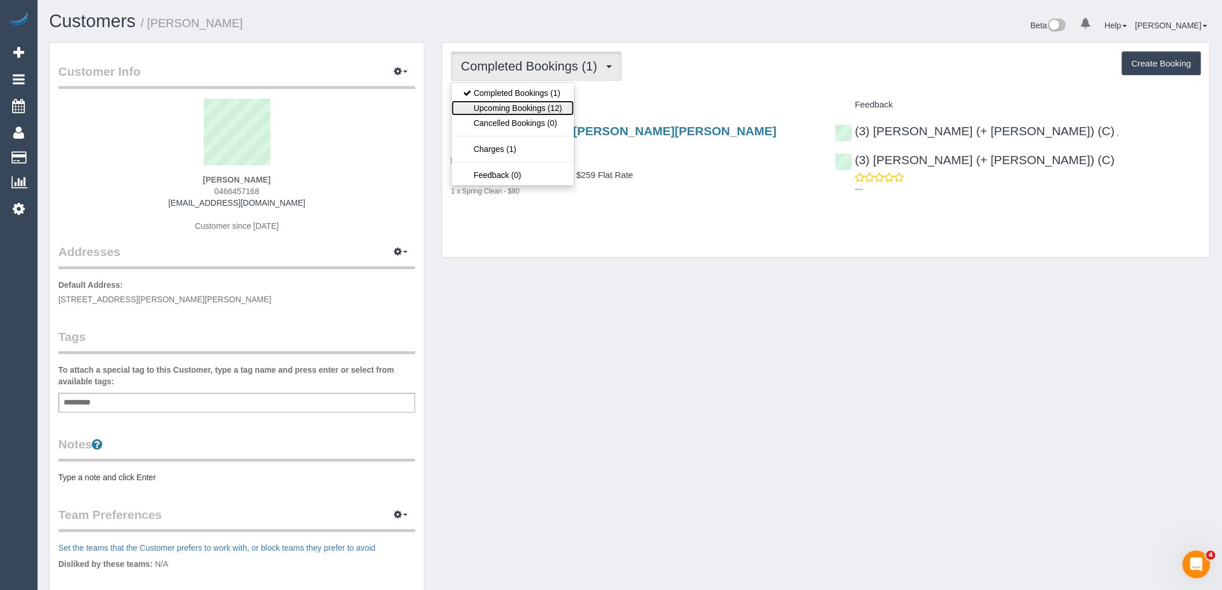
click at [538, 107] on link "Upcoming Bookings (12)" at bounding box center [513, 108] width 122 height 15
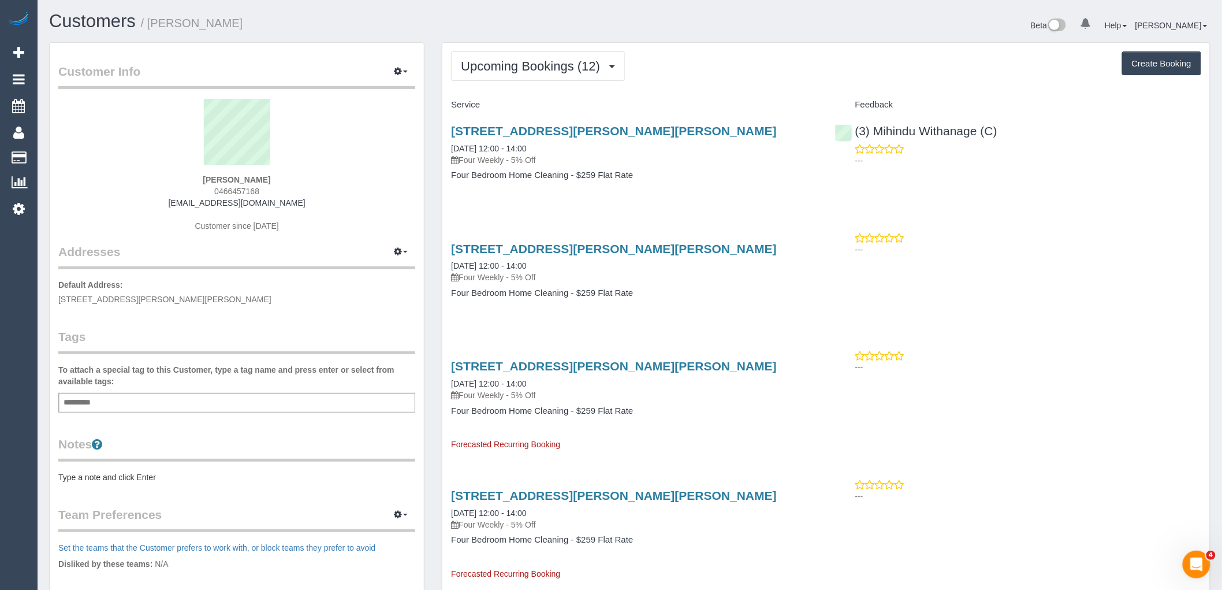
drag, startPoint x: 270, startPoint y: 191, endPoint x: 180, endPoint y: 191, distance: 90.7
click at [180, 191] on div "Alana Elliot 0466457168 alana.elliot@gmail.com Customer since 2025" at bounding box center [236, 171] width 357 height 144
copy span "0466457168"
click at [555, 128] on link "71 Pender Street, Preston, VIC 3072" at bounding box center [614, 130] width 326 height 13
click at [527, 55] on button "Upcoming Bookings (12)" at bounding box center [538, 65] width 174 height 29
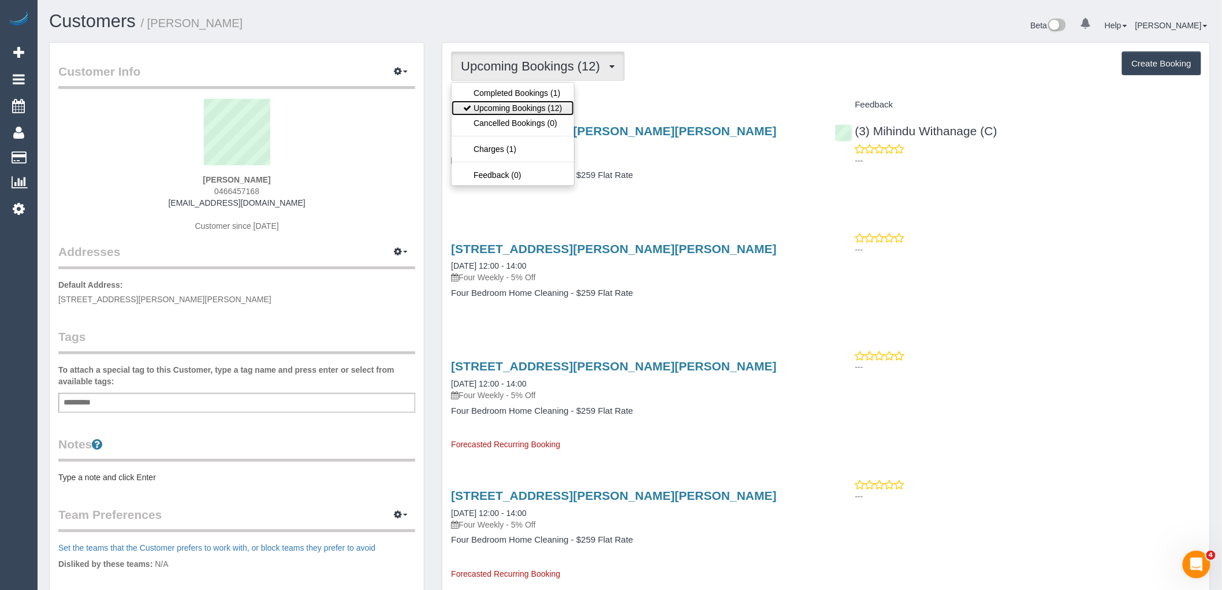
click at [533, 107] on link "Upcoming Bookings (12)" at bounding box center [513, 108] width 122 height 15
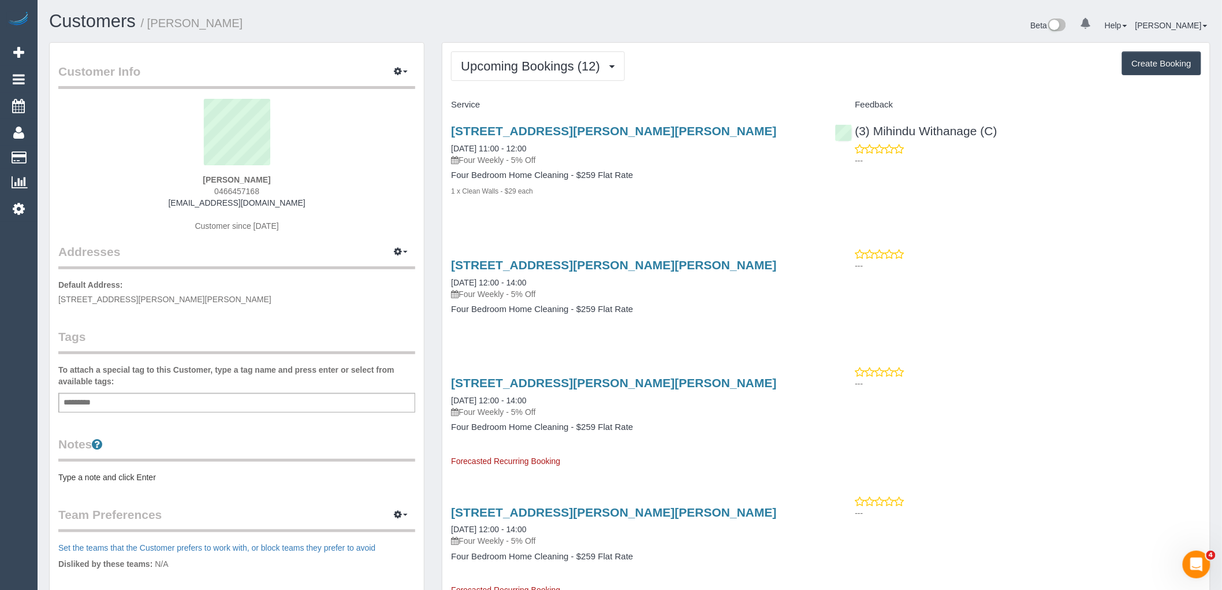
click at [343, 272] on div "Addresses Manage Addresses Add New Address Default Address: 71 Pender St, Prest…" at bounding box center [236, 208] width 357 height 193
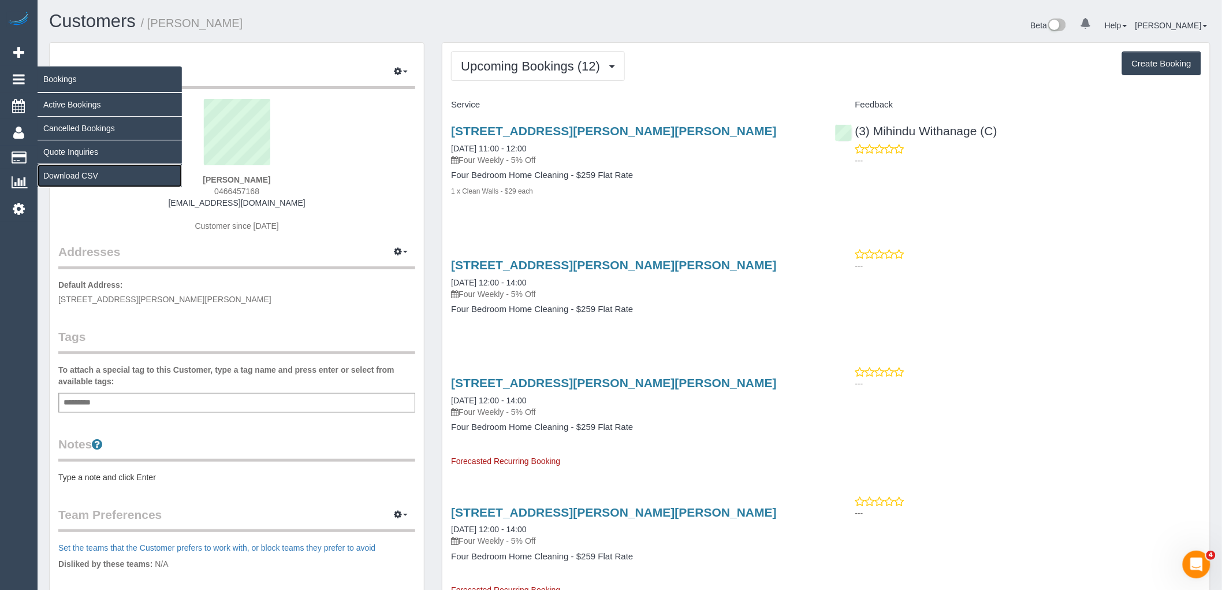
click at [76, 168] on link "Download CSV" at bounding box center [110, 175] width 144 height 23
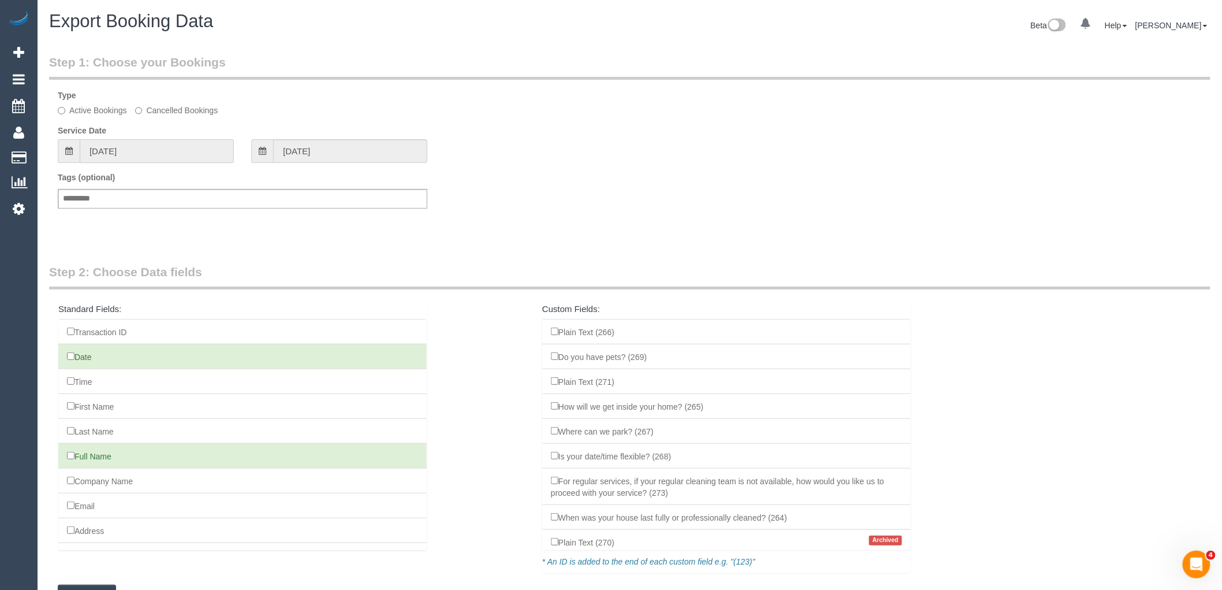
click at [163, 152] on input "04/08/2025" at bounding box center [157, 151] width 154 height 24
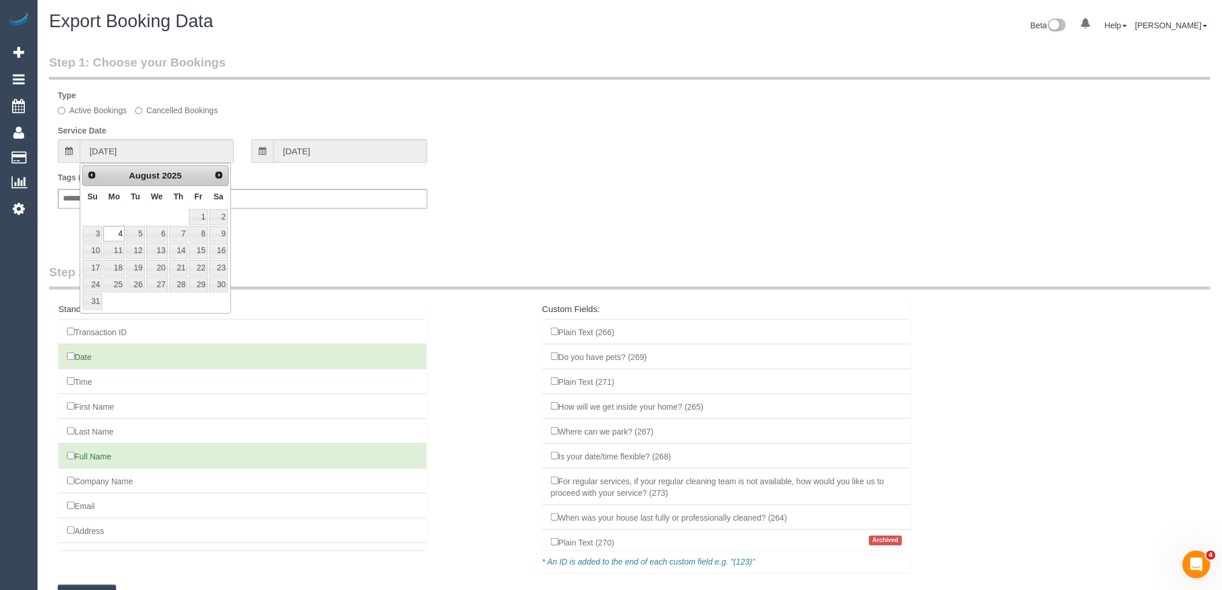
click at [101, 173] on div "Prev Next August 2025" at bounding box center [155, 175] width 147 height 21
click at [91, 176] on span "Prev" at bounding box center [91, 174] width 9 height 9
click at [98, 217] on link "1" at bounding box center [93, 217] width 20 height 16
type input "01/06/2025"
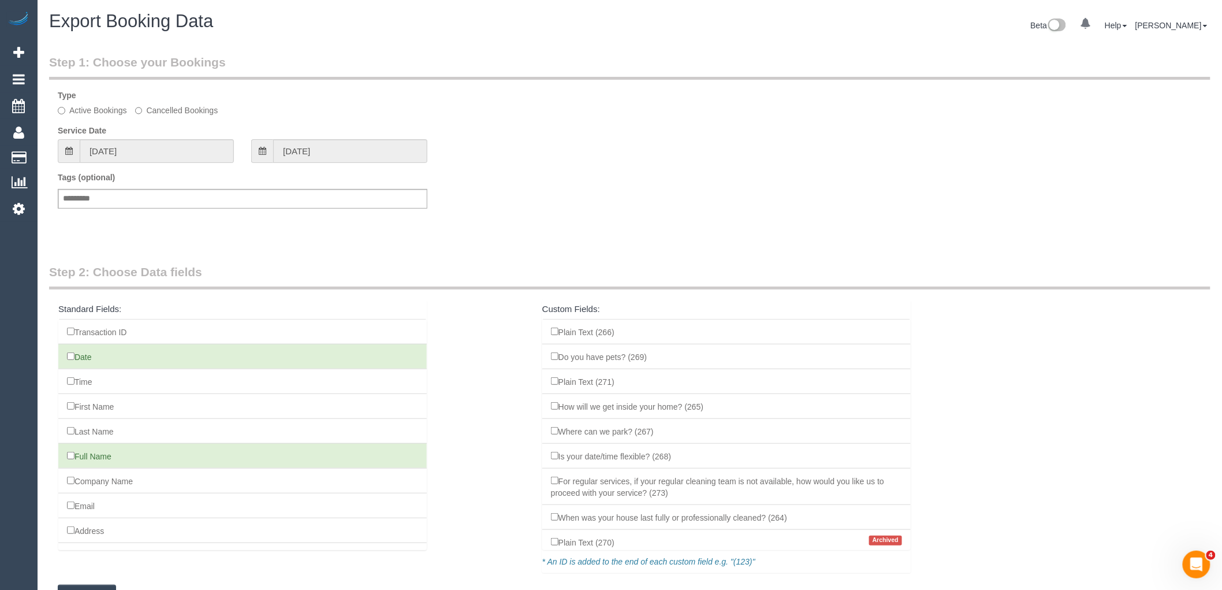
click at [60, 151] on span at bounding box center [69, 151] width 22 height 24
click at [61, 150] on span at bounding box center [69, 151] width 22 height 24
click at [65, 151] on icon at bounding box center [69, 151] width 8 height 8
click at [378, 148] on input "01/06/2025" at bounding box center [350, 151] width 154 height 24
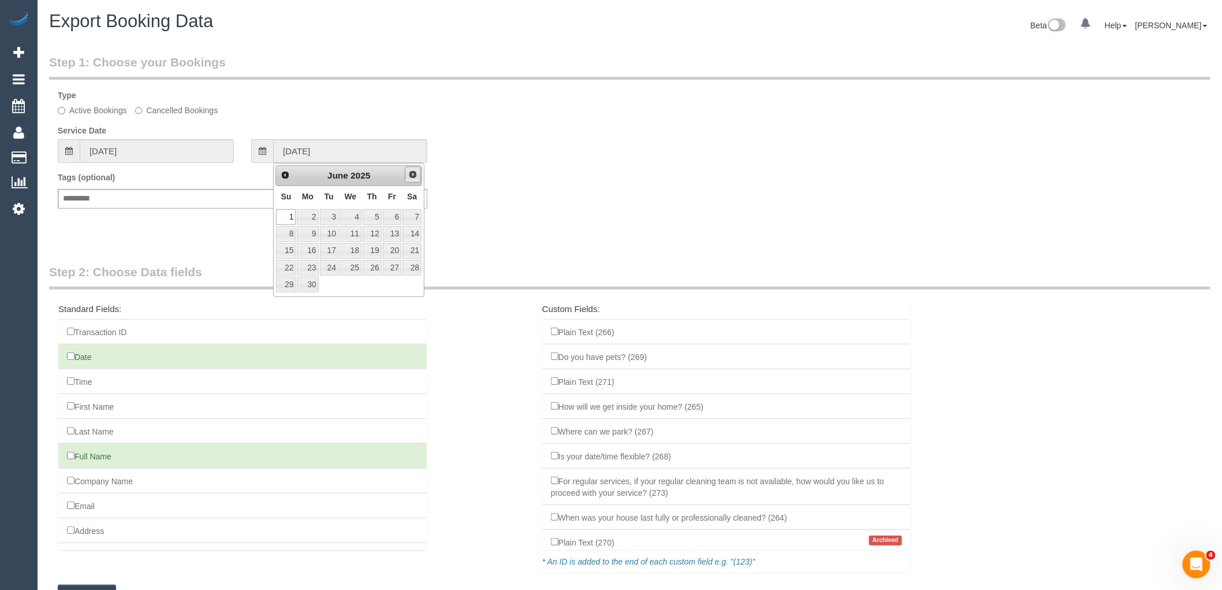
click at [411, 173] on span "Next" at bounding box center [412, 174] width 9 height 9
click at [393, 285] on link "31" at bounding box center [392, 285] width 18 height 16
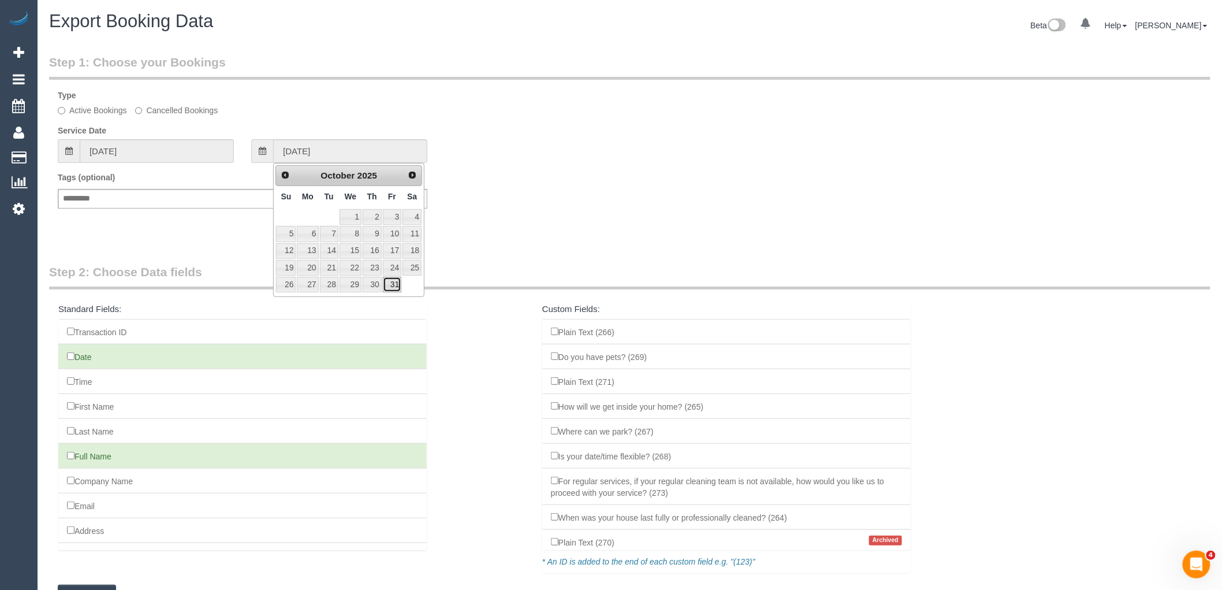
type input "31/10/2025"
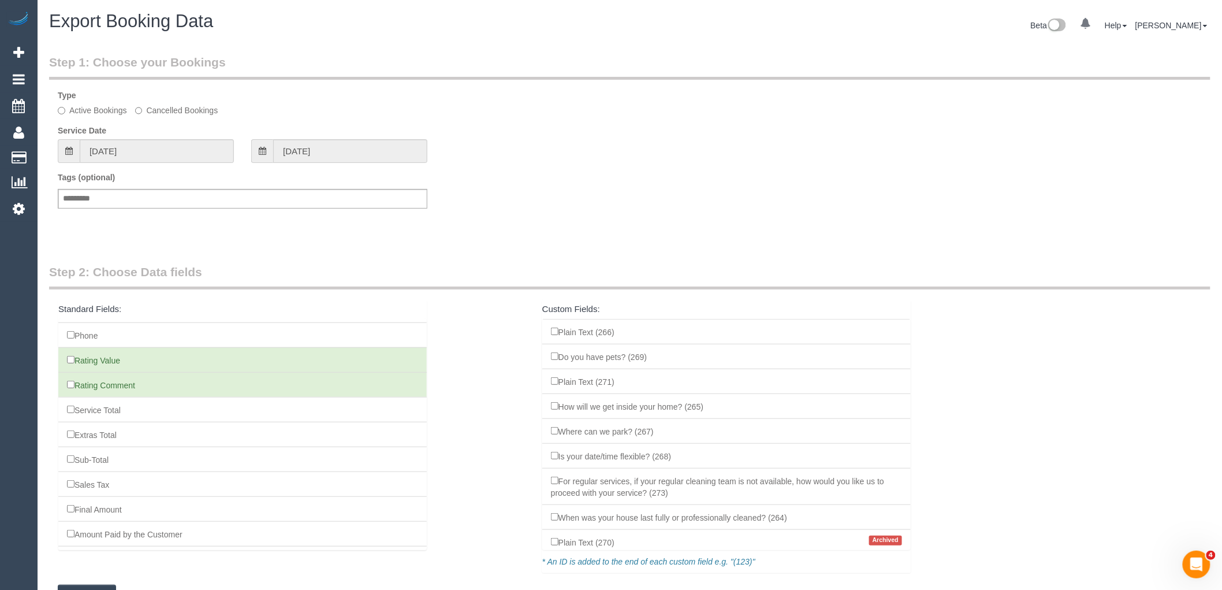
scroll to position [321, 0]
click at [72, 391] on li "Rating Comment" at bounding box center [242, 383] width 369 height 25
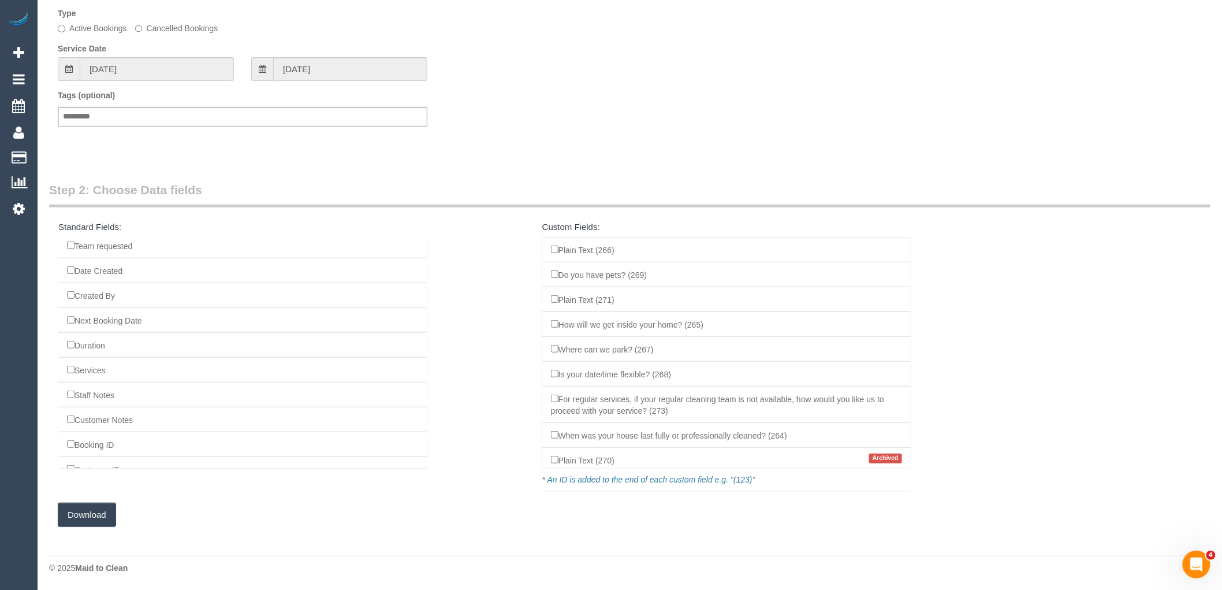
scroll to position [1169, 0]
click at [84, 515] on button "Download" at bounding box center [87, 515] width 58 height 24
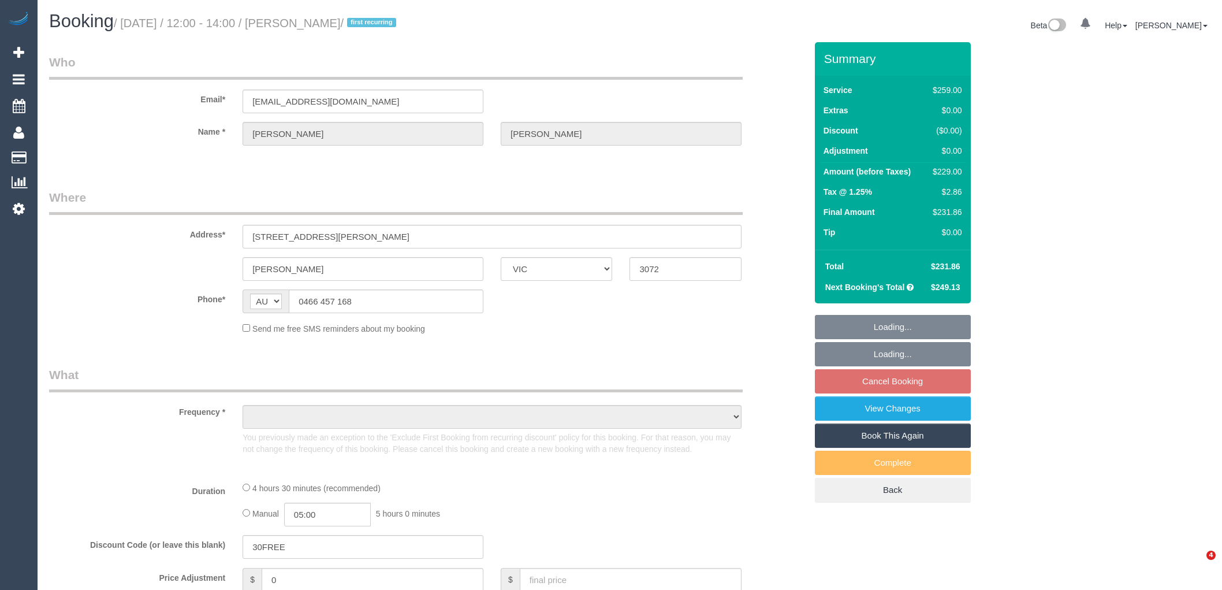
select select "VIC"
select select "object:540"
select select "string:stripe-pm_1S2i4k2GScqysDRVVZYiJZhY"
select select "number:28"
select select "number:14"
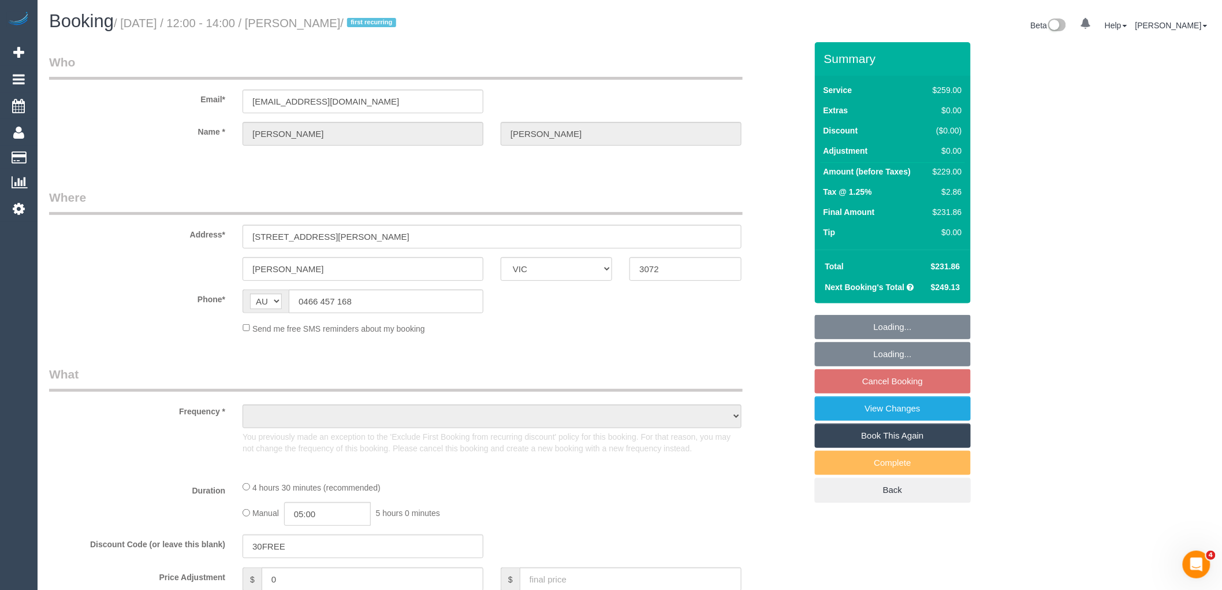
select select "number:18"
select select "number:24"
select select "number:33"
select select "number:13"
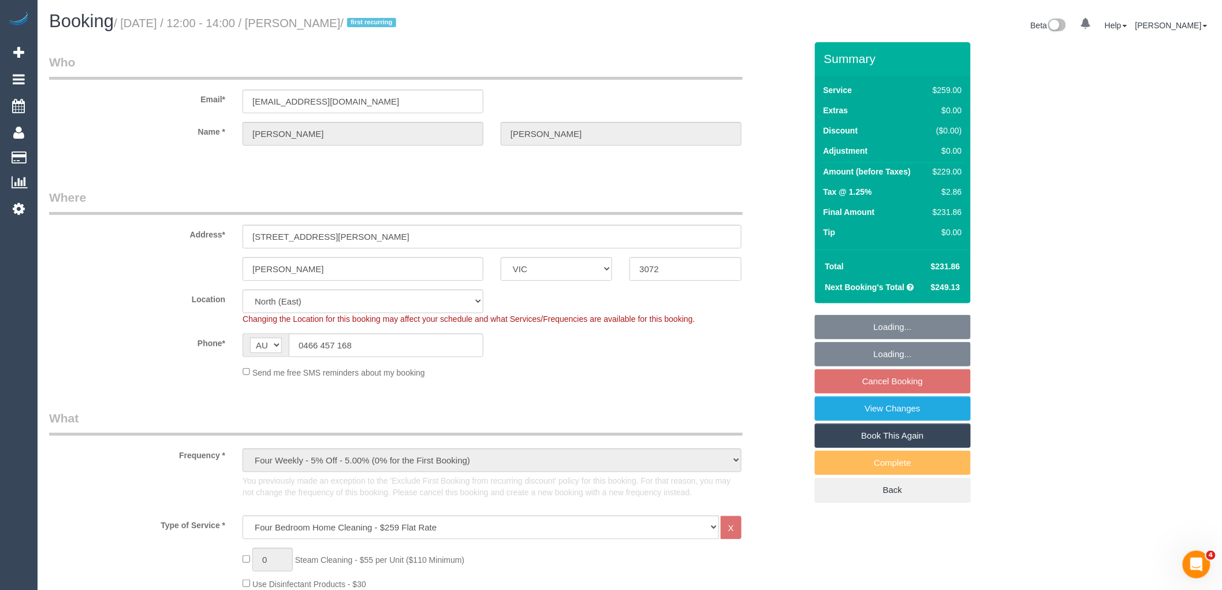
select select "object:794"
select select "spot1"
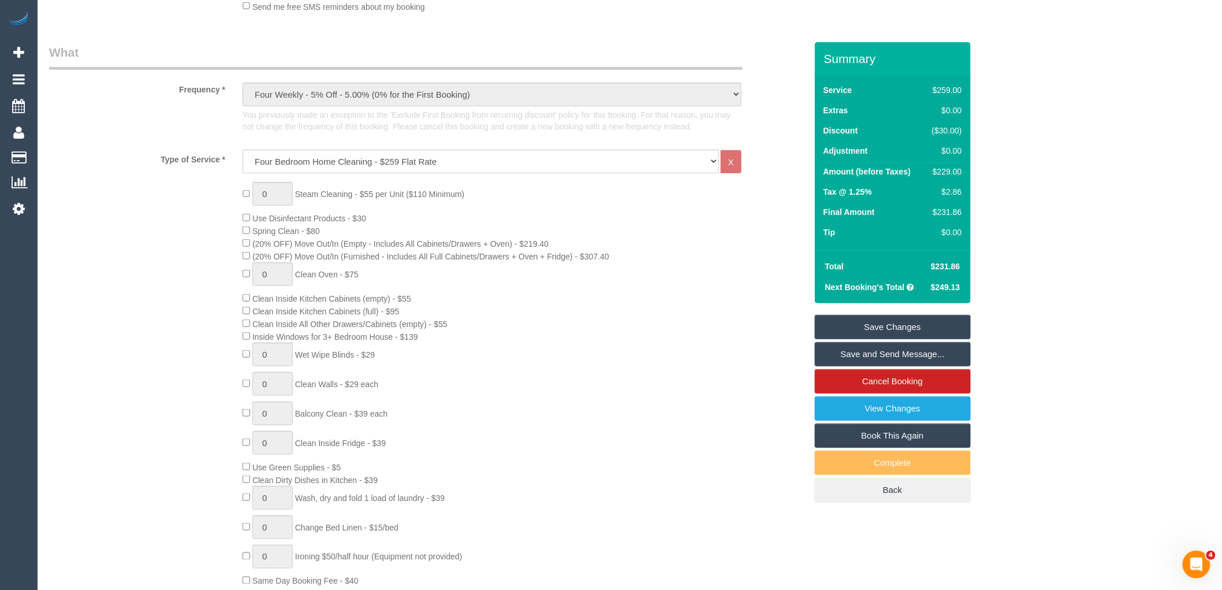
scroll to position [449, 0]
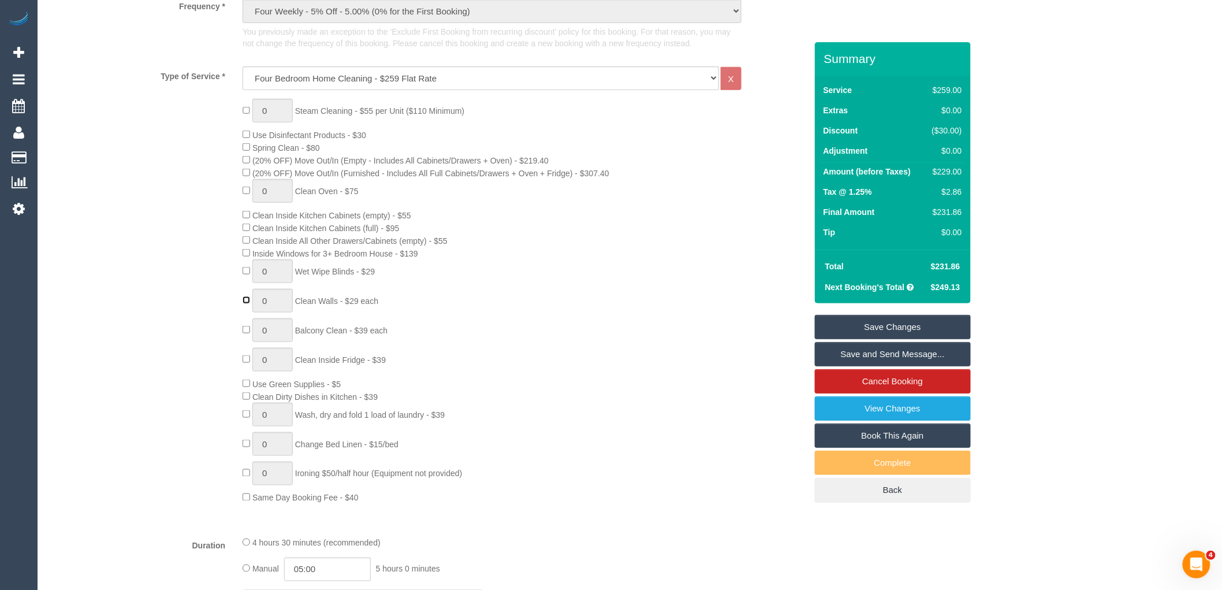
type input "1"
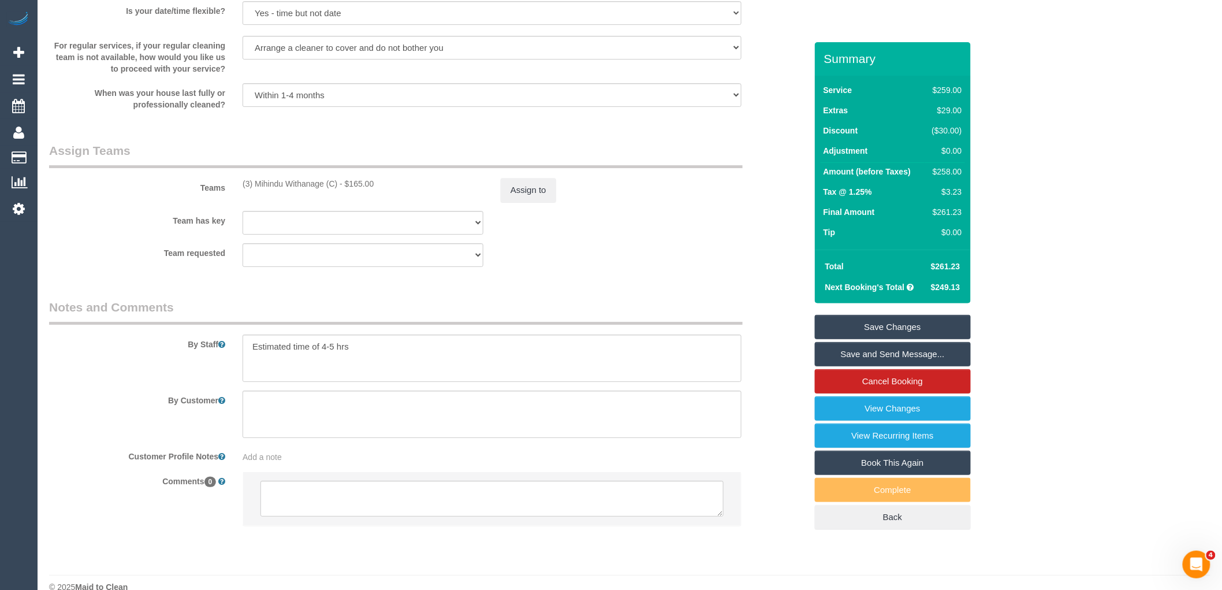
scroll to position [1676, 0]
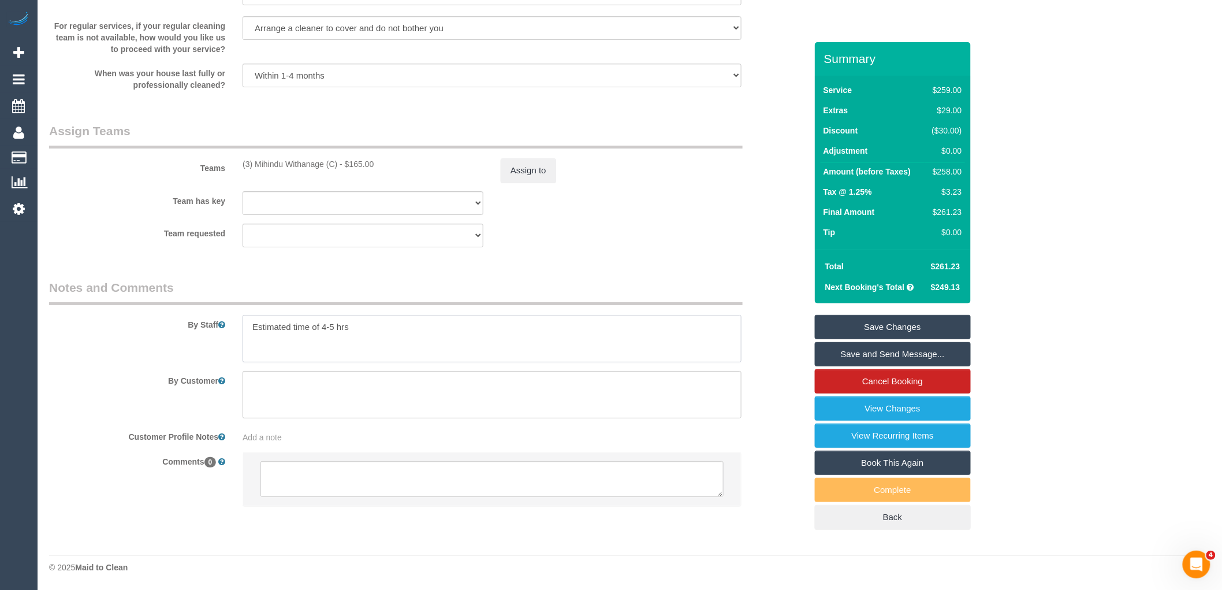
click at [462, 326] on textarea at bounding box center [492, 338] width 499 height 47
paste textarea "(eastern lounge room wall)"
type textarea "Estimated time of 4-5 hrs x1 wall added to service (eastern lounge room wall)"
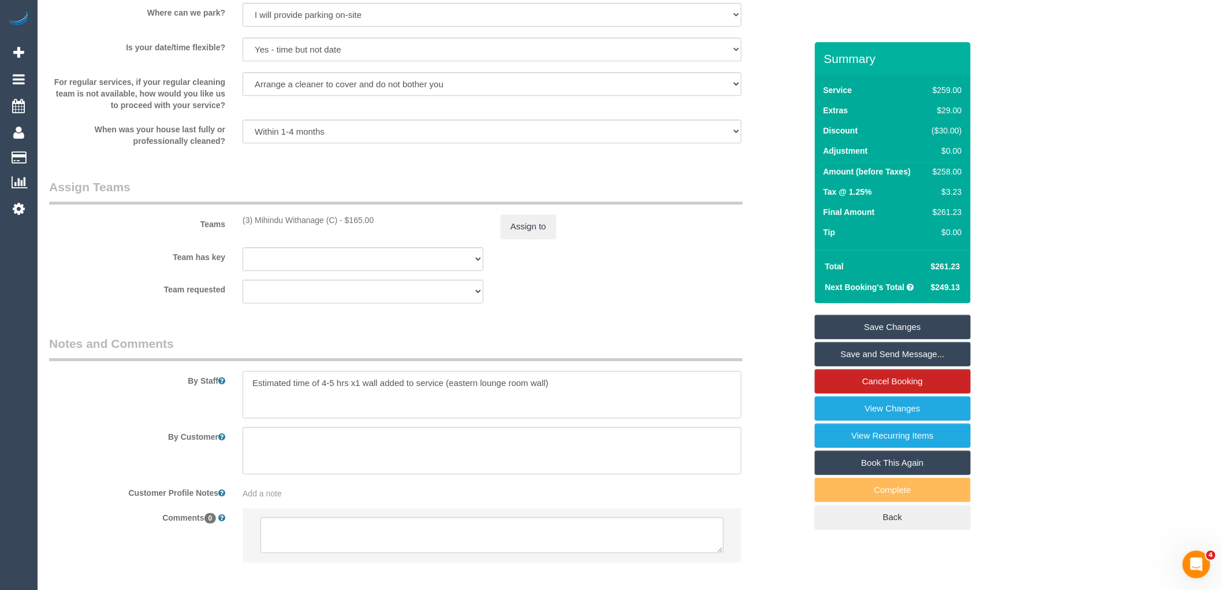
scroll to position [1547, 0]
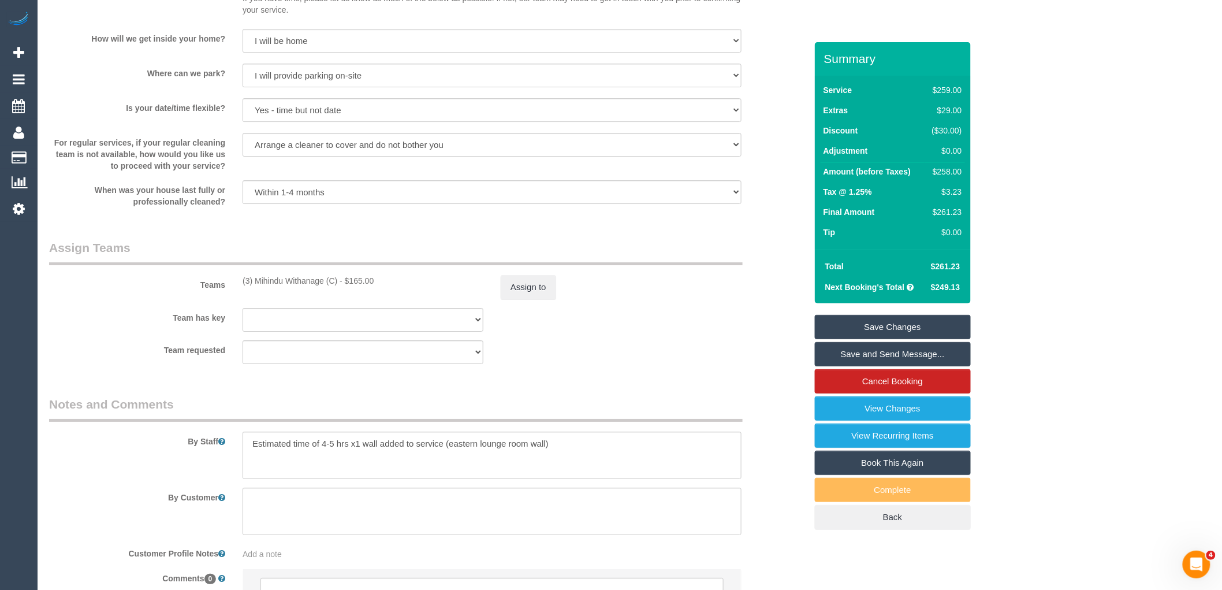
click at [701, 299] on div "Assign to" at bounding box center [621, 287] width 258 height 24
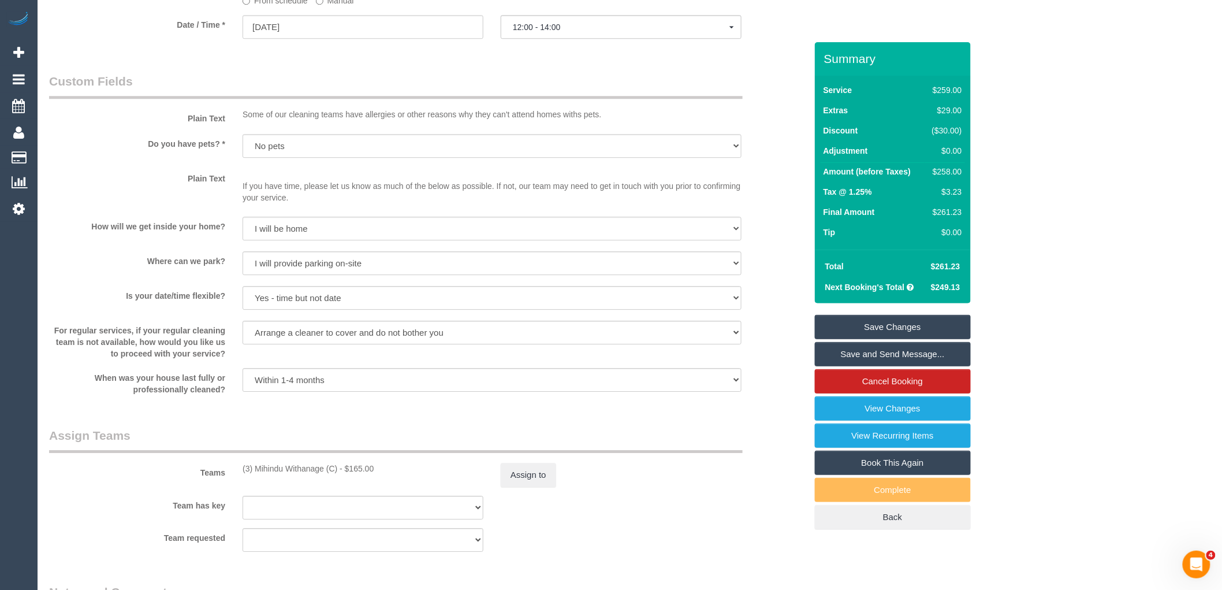
scroll to position [1676, 0]
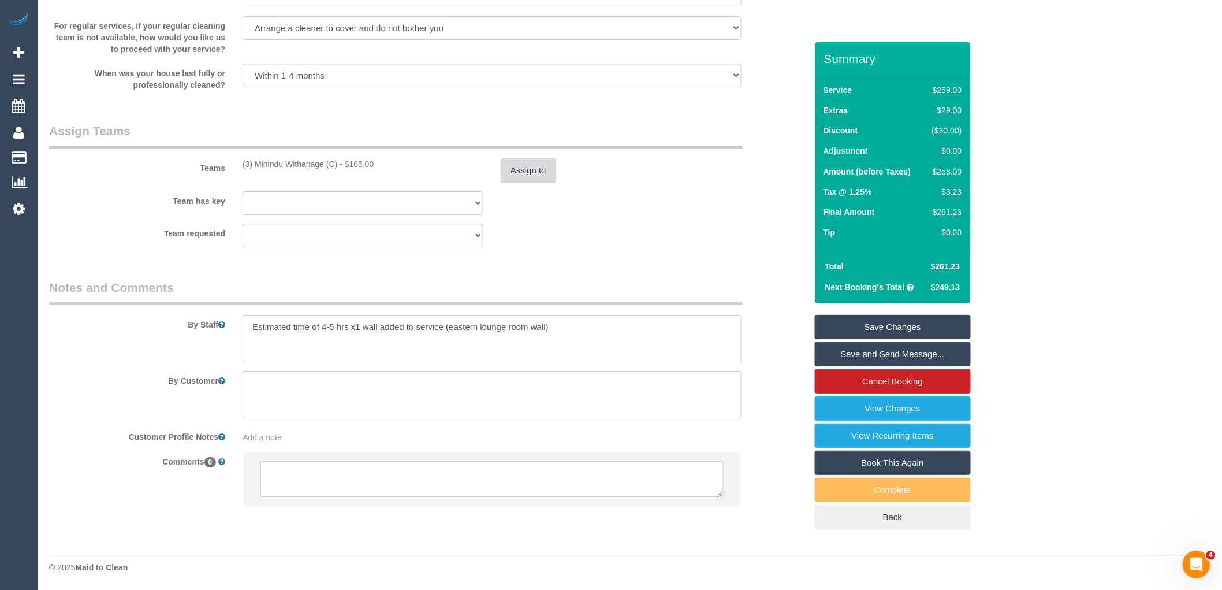
click at [540, 172] on button "Assign to" at bounding box center [528, 170] width 55 height 24
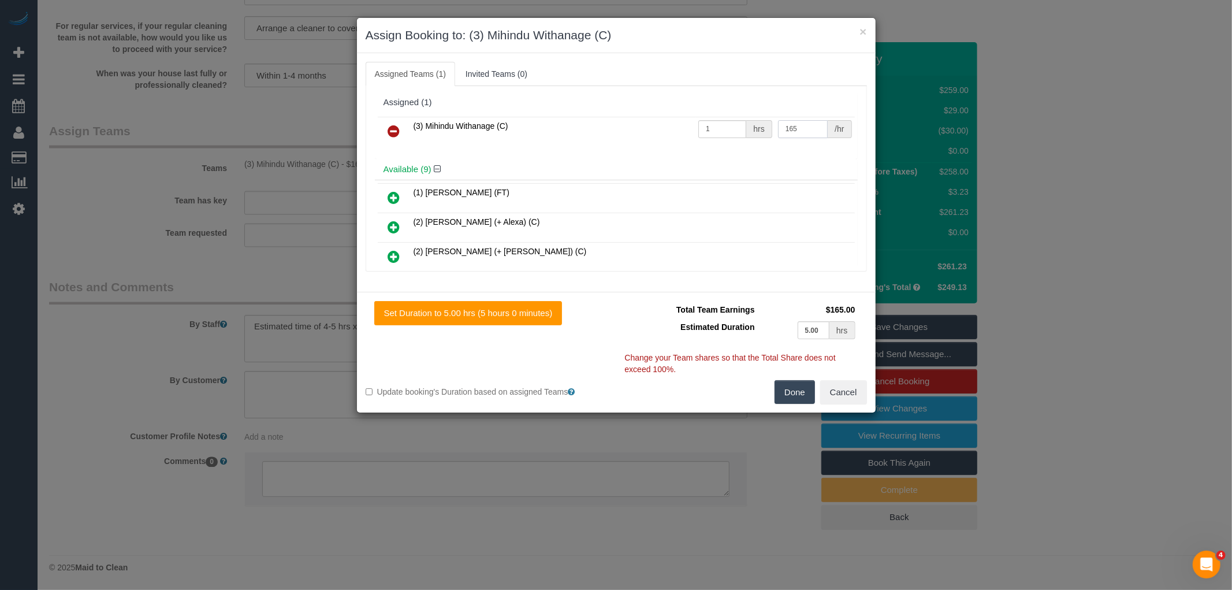
click at [775, 127] on td "165 /hr" at bounding box center [815, 131] width 80 height 29
type input "188"
click at [796, 388] on button "Done" at bounding box center [795, 392] width 40 height 24
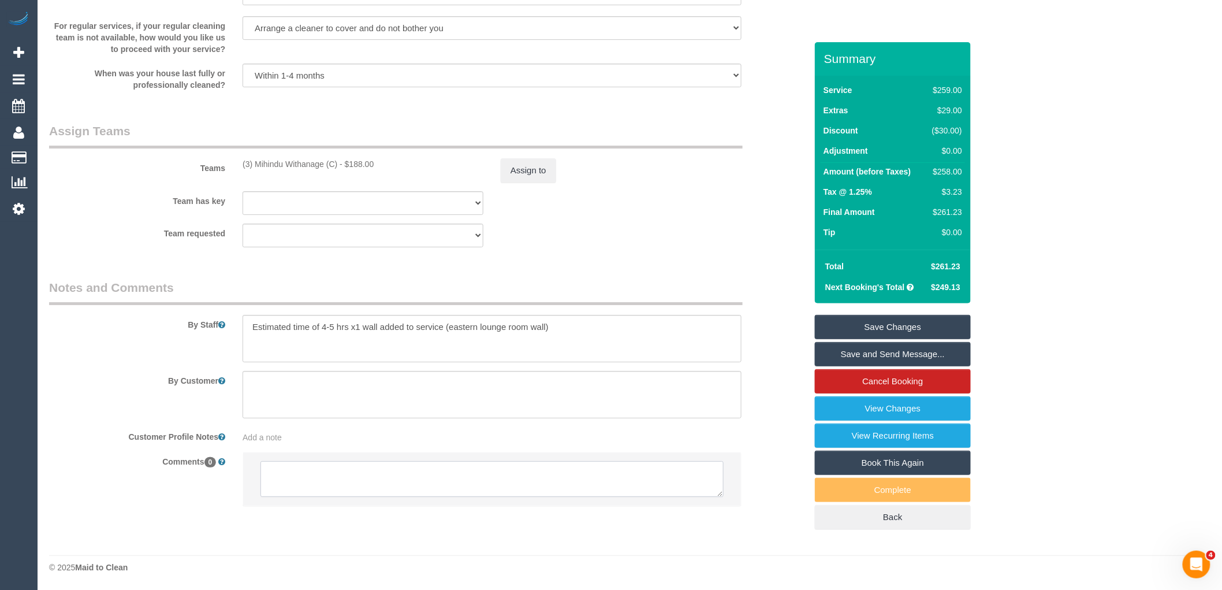
click at [314, 489] on textarea at bounding box center [492, 479] width 463 height 36
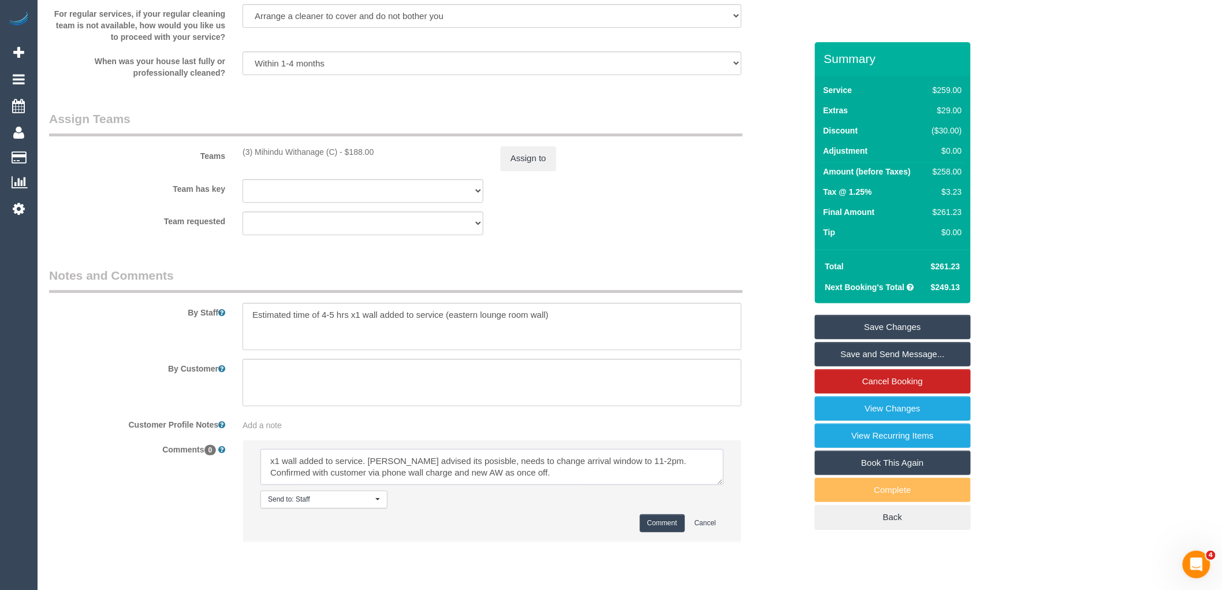
type textarea "x1 wall added to service. [PERSON_NAME] advised its posisble, needs to change a…"
click at [666, 532] on button "Comment" at bounding box center [662, 523] width 45 height 18
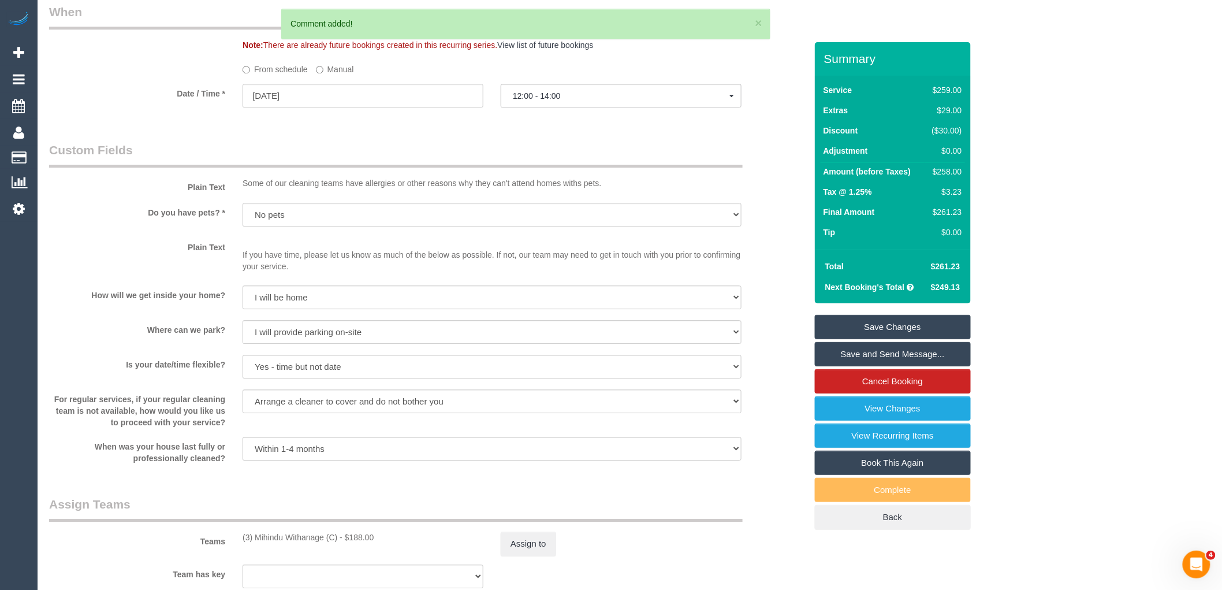
scroll to position [905, 0]
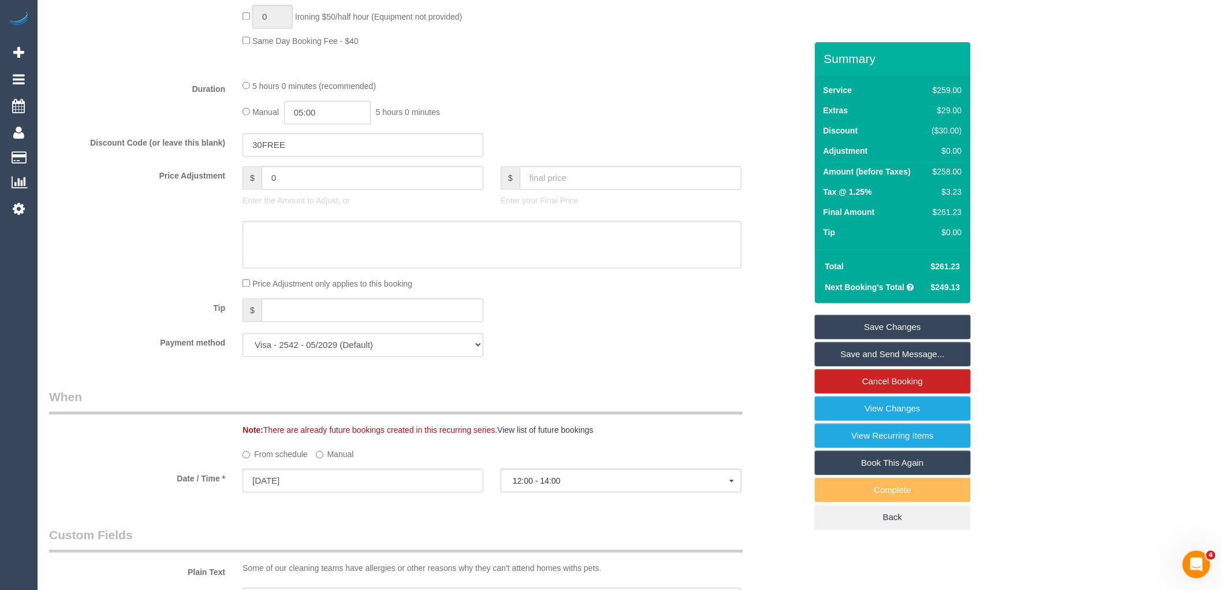
click at [330, 460] on label "Manual" at bounding box center [335, 453] width 38 height 16
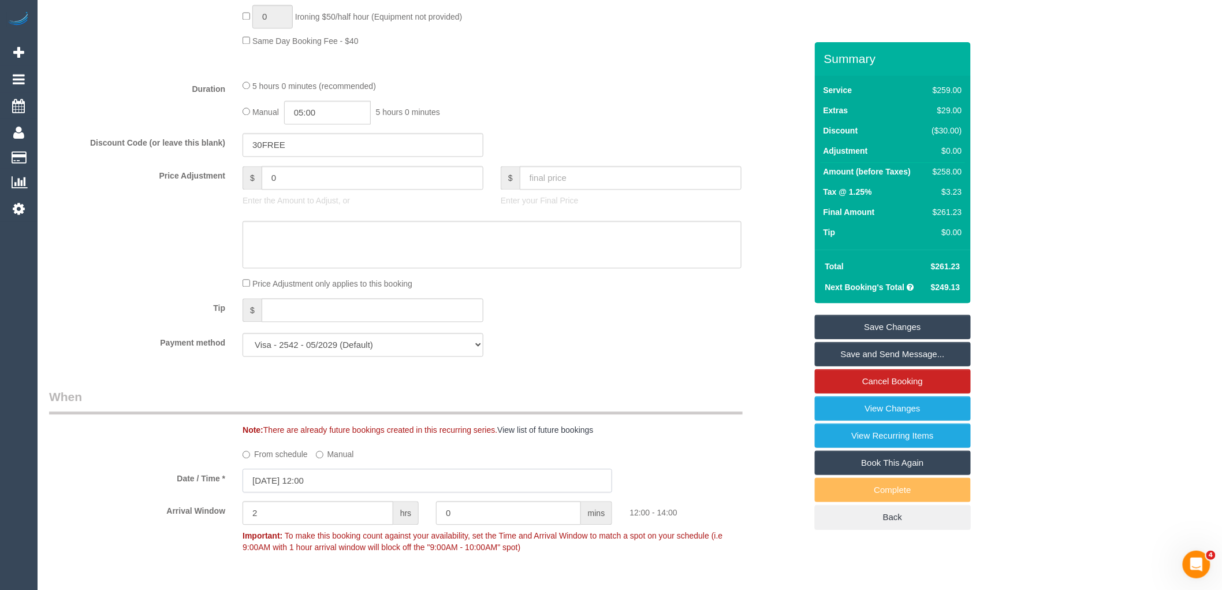
click at [351, 493] on input "04/09/2025 12:00" at bounding box center [428, 481] width 370 height 24
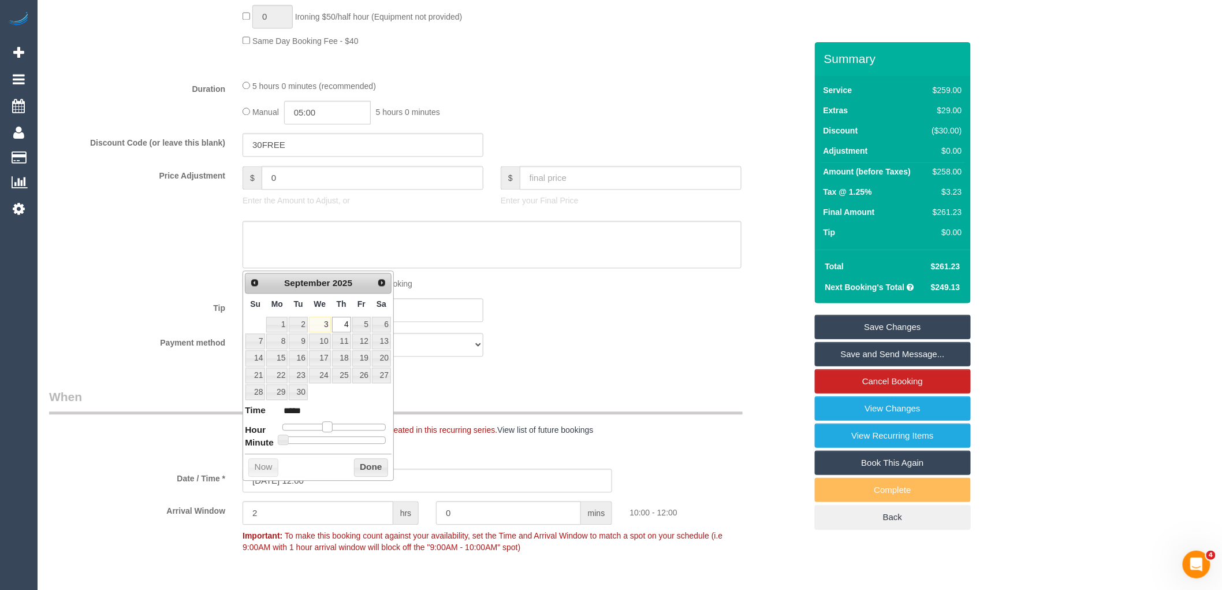
type input "04/09/2025 10:00"
type input "*****"
drag, startPoint x: 334, startPoint y: 426, endPoint x: 327, endPoint y: 429, distance: 7.5
click at [327, 429] on span at bounding box center [327, 427] width 10 height 10
type input "[DATE] 11:00"
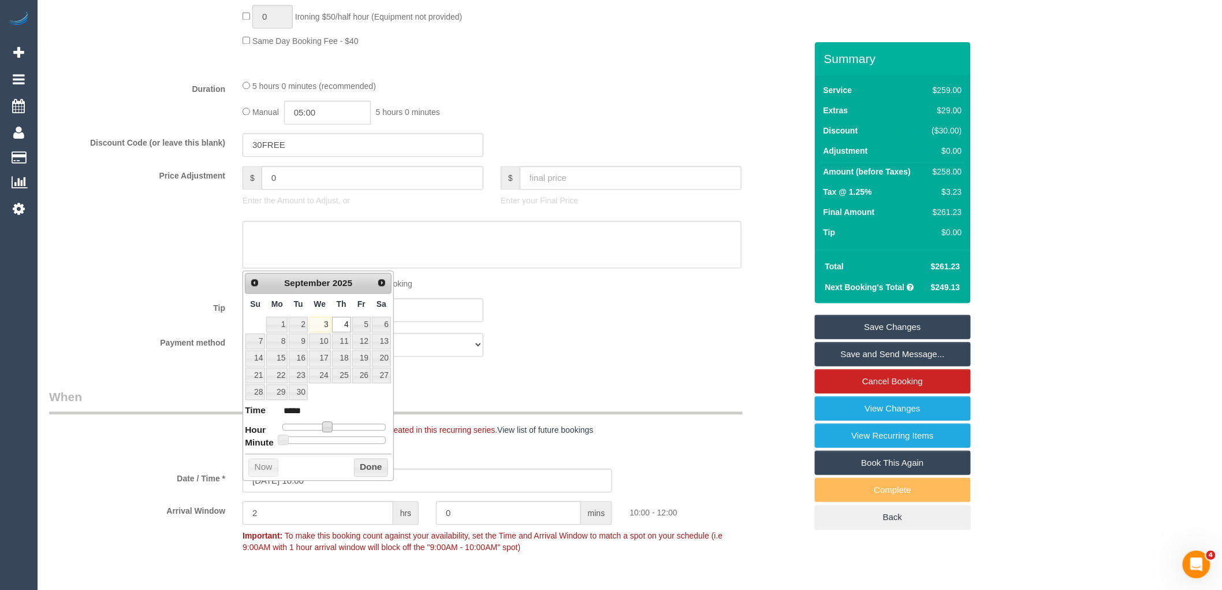
type input "*****"
click at [333, 425] on span at bounding box center [332, 427] width 10 height 10
click at [355, 520] on input "2" at bounding box center [318, 513] width 151 height 24
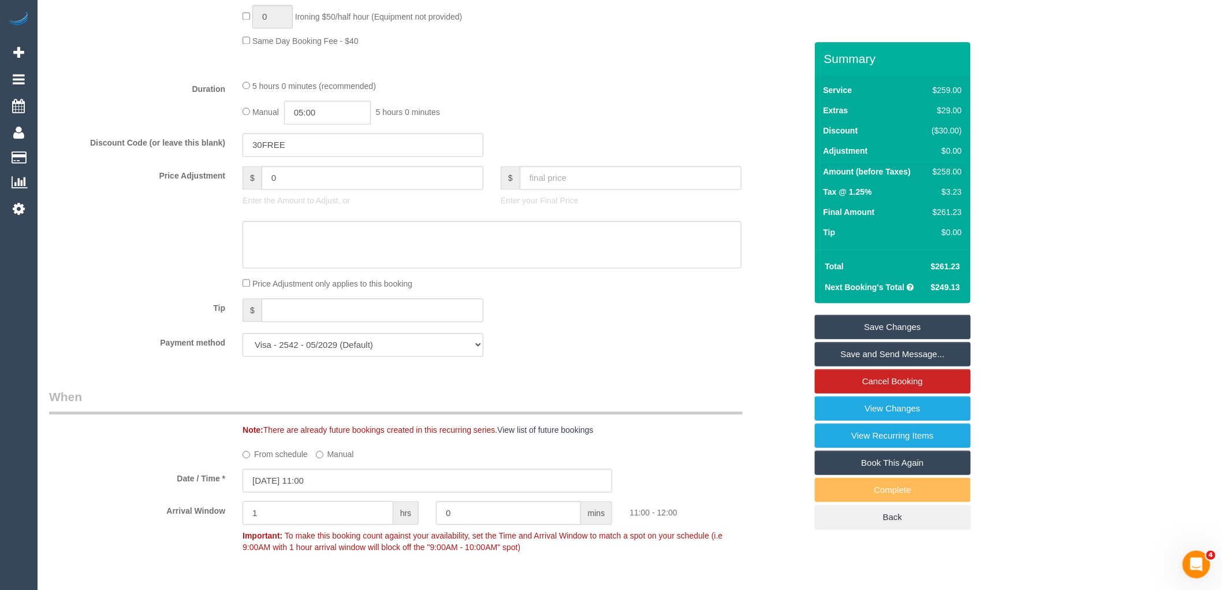
type input "1"
drag, startPoint x: 689, startPoint y: 400, endPoint x: 835, endPoint y: 385, distance: 146.4
click at [690, 402] on div "Who Email* alana.elliot@gmail.com Name * Alana Elliot Where Address* 71 Pender …" at bounding box center [427, 303] width 775 height 2333
click at [884, 325] on link "Save Changes" at bounding box center [893, 327] width 156 height 24
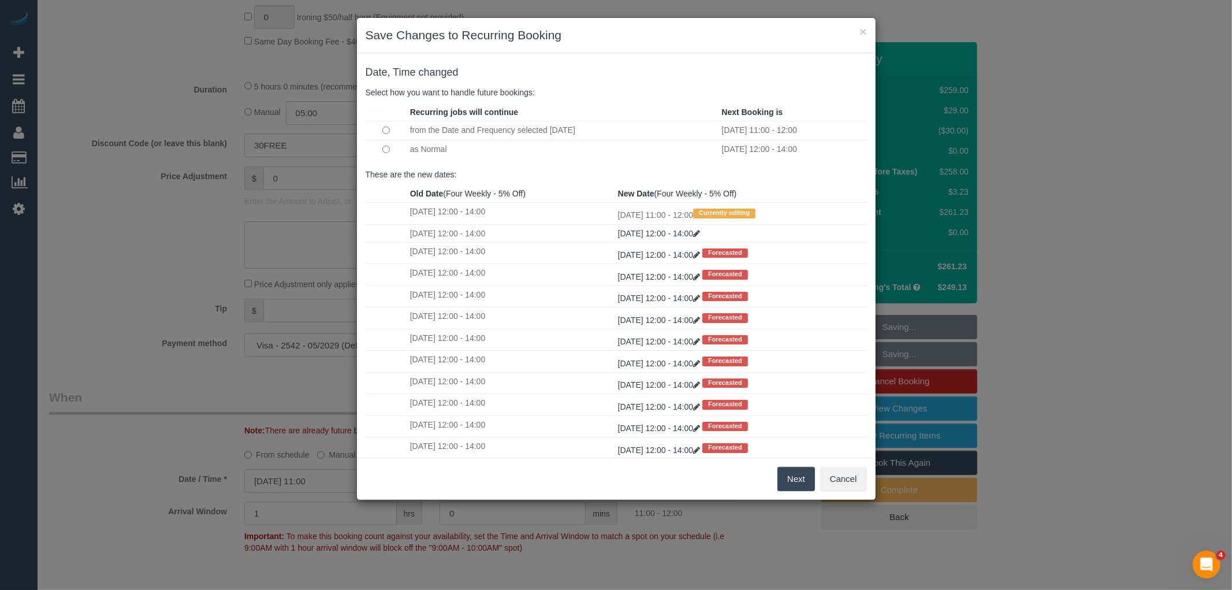
click at [789, 477] on button "Next" at bounding box center [797, 479] width 38 height 24
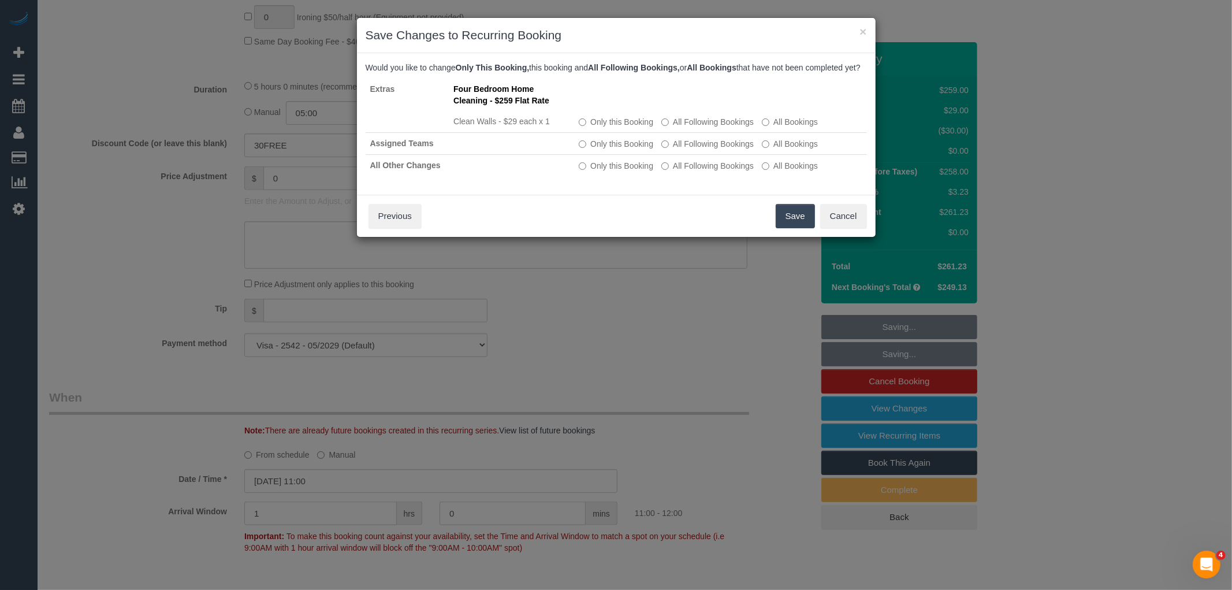
click at [796, 227] on button "Save" at bounding box center [795, 216] width 39 height 24
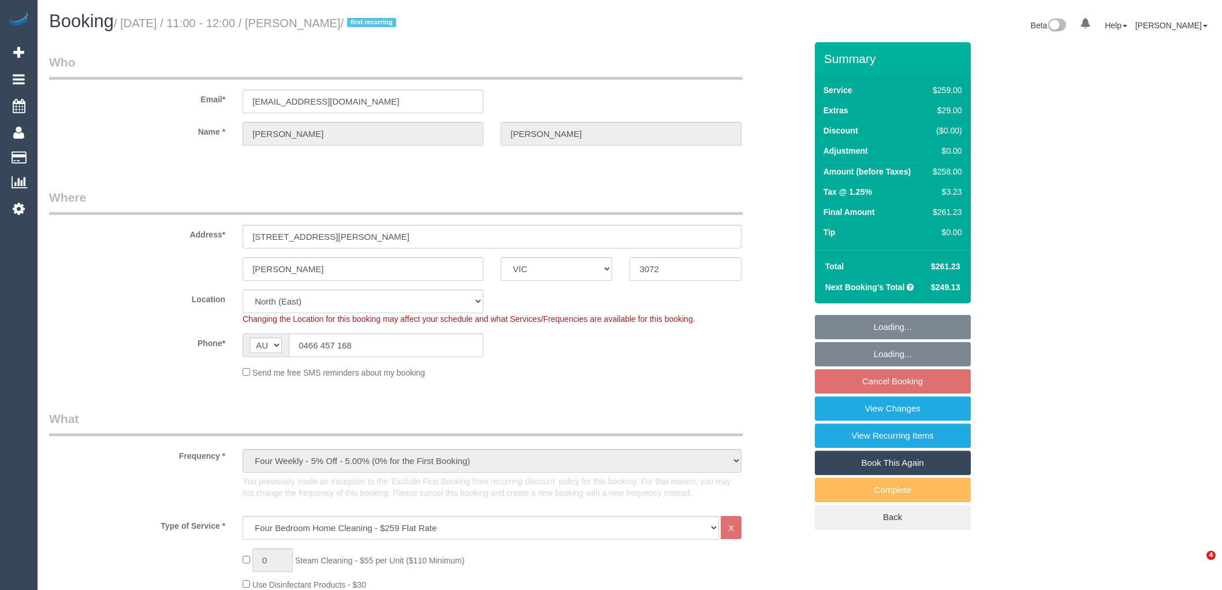
select select "VIC"
select select "string:stripe-pm_1S2i4k2GScqysDRVVZYiJZhY"
select select "number:28"
select select "number:14"
select select "number:18"
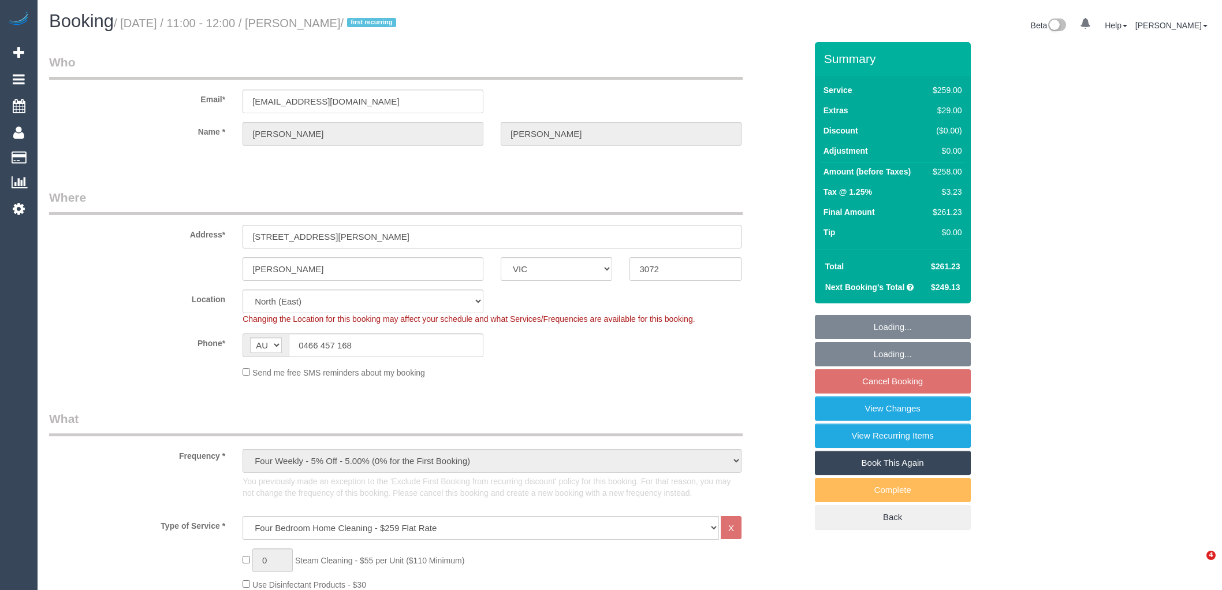
select select "number:24"
select select "number:33"
select select "number:13"
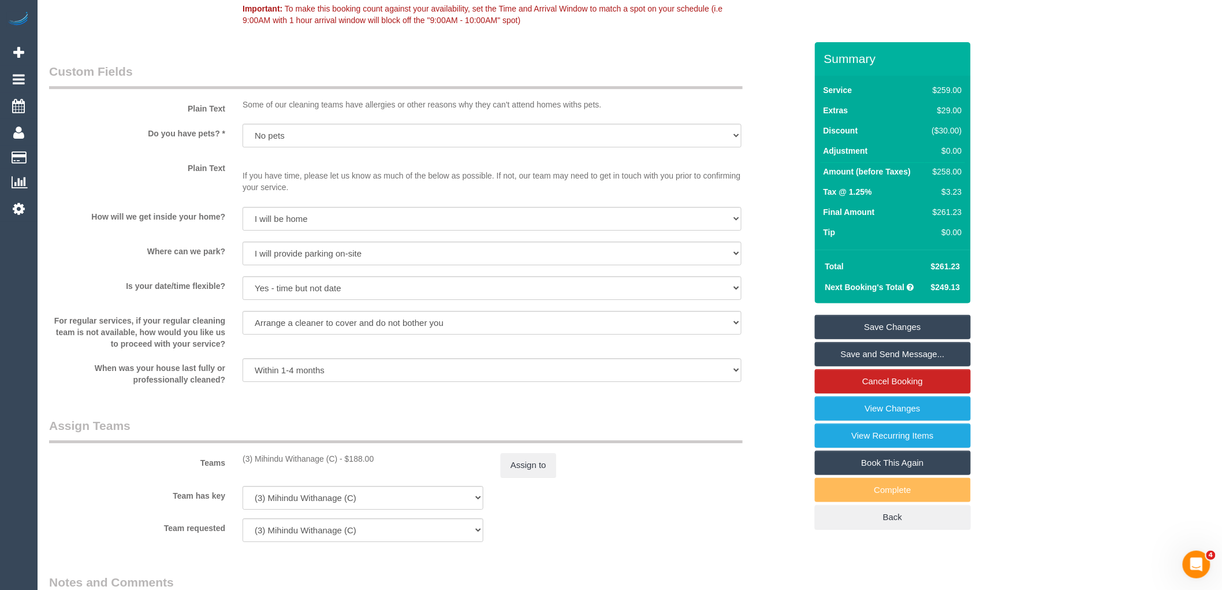
scroll to position [1604, 0]
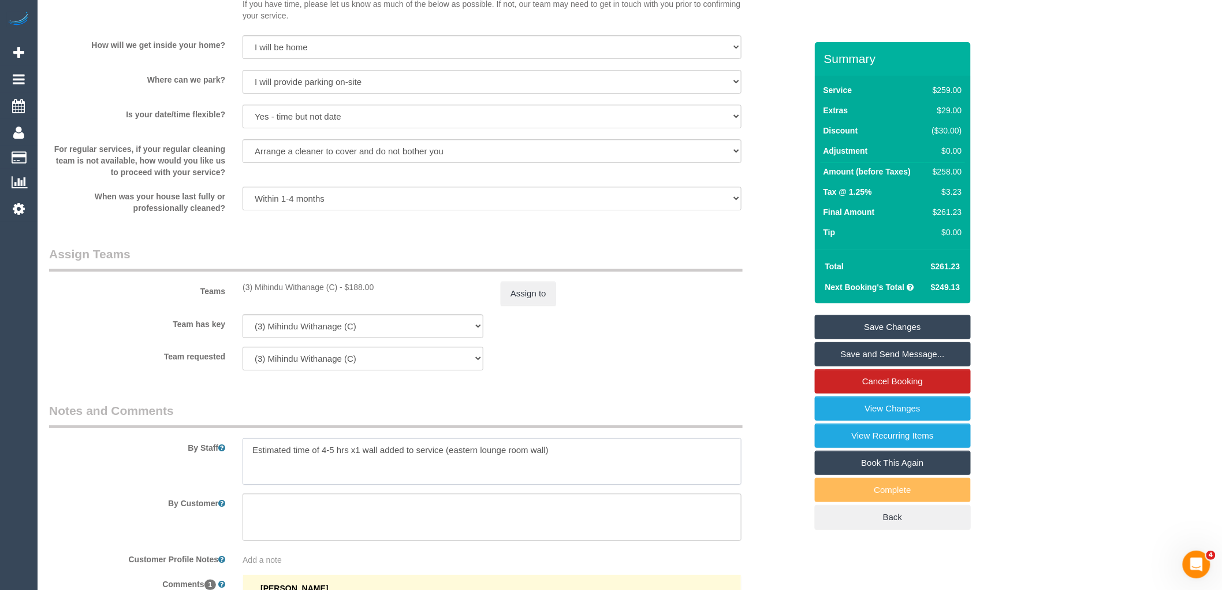
click at [622, 461] on textarea at bounding box center [492, 461] width 499 height 47
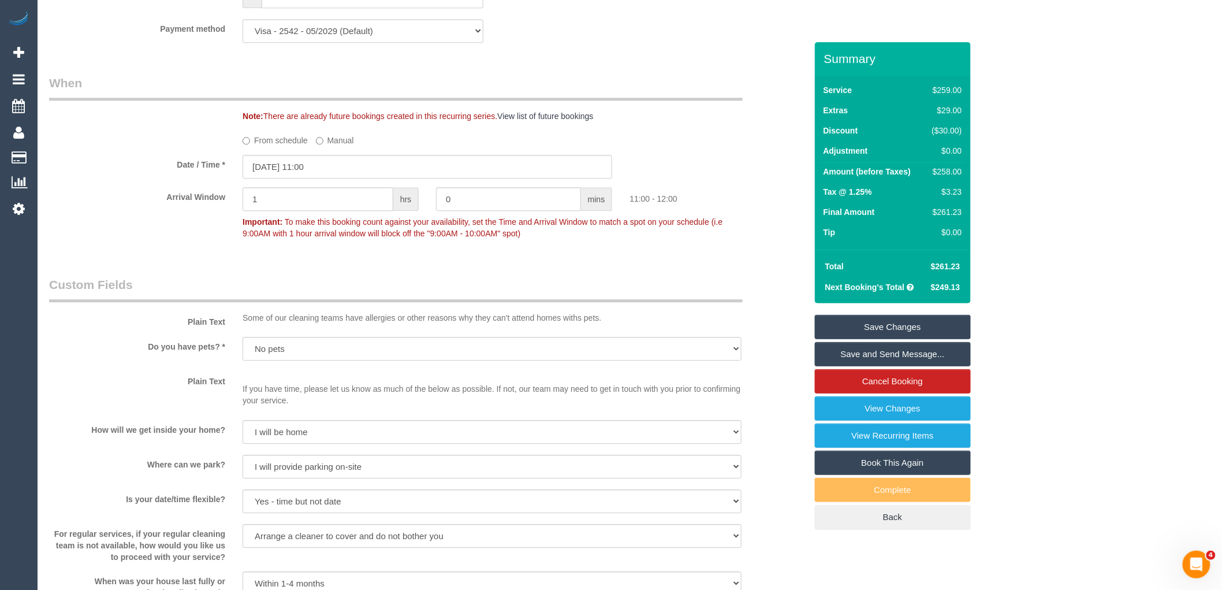
scroll to position [1733, 0]
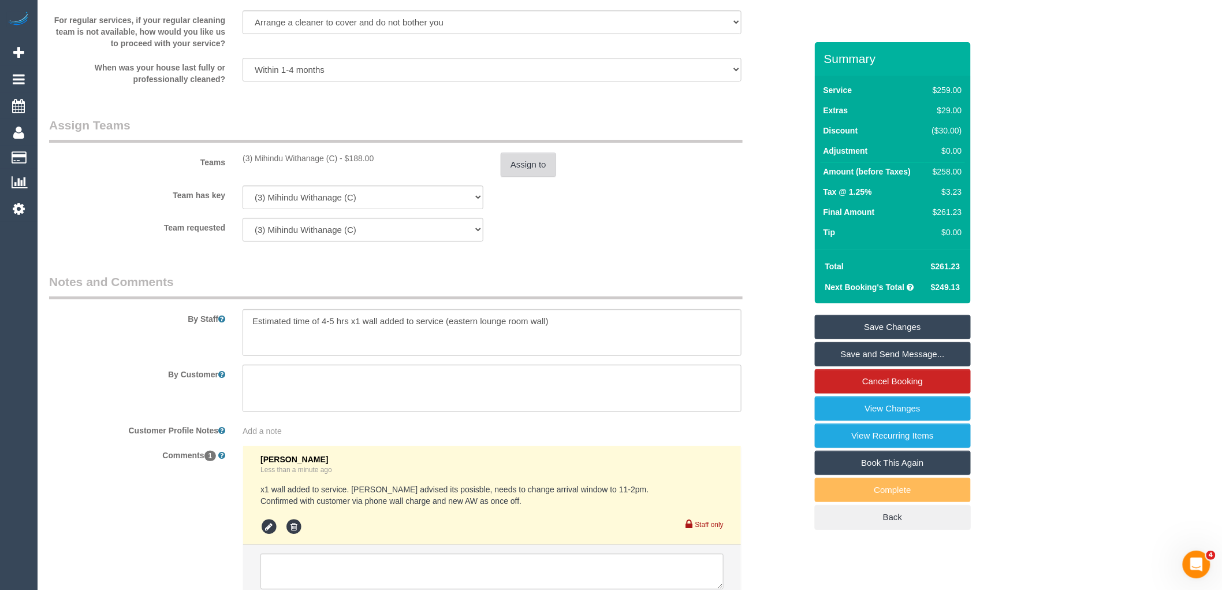
click at [524, 174] on button "Assign to" at bounding box center [528, 165] width 55 height 24
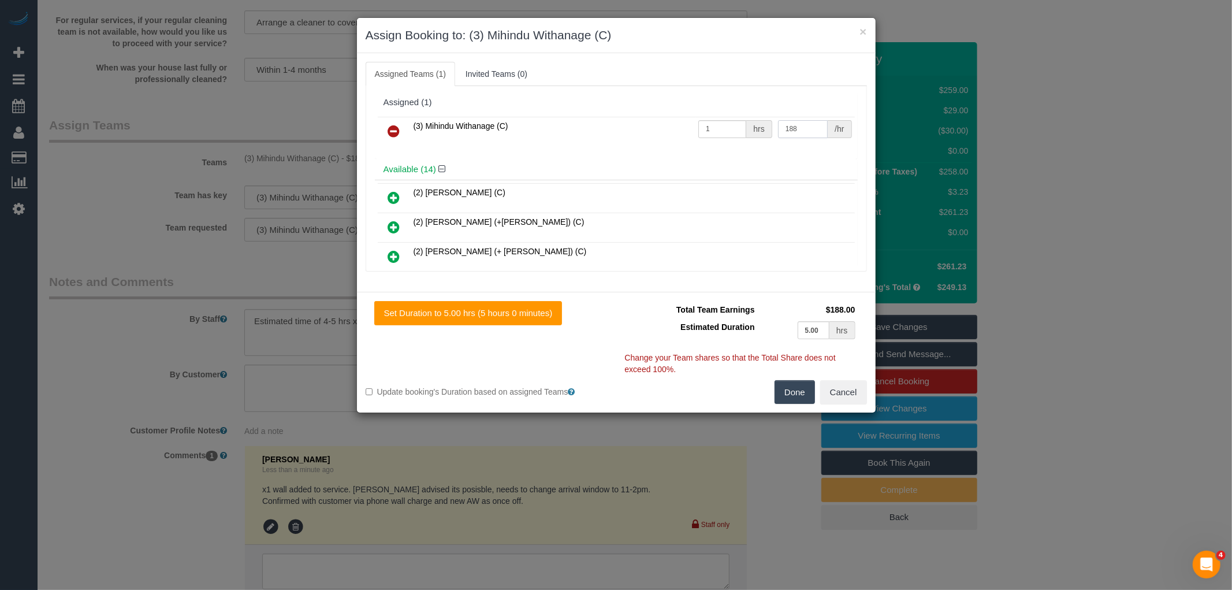
click at [812, 131] on input "188" at bounding box center [803, 129] width 50 height 18
type input "185"
click at [799, 389] on button "Done" at bounding box center [795, 392] width 40 height 24
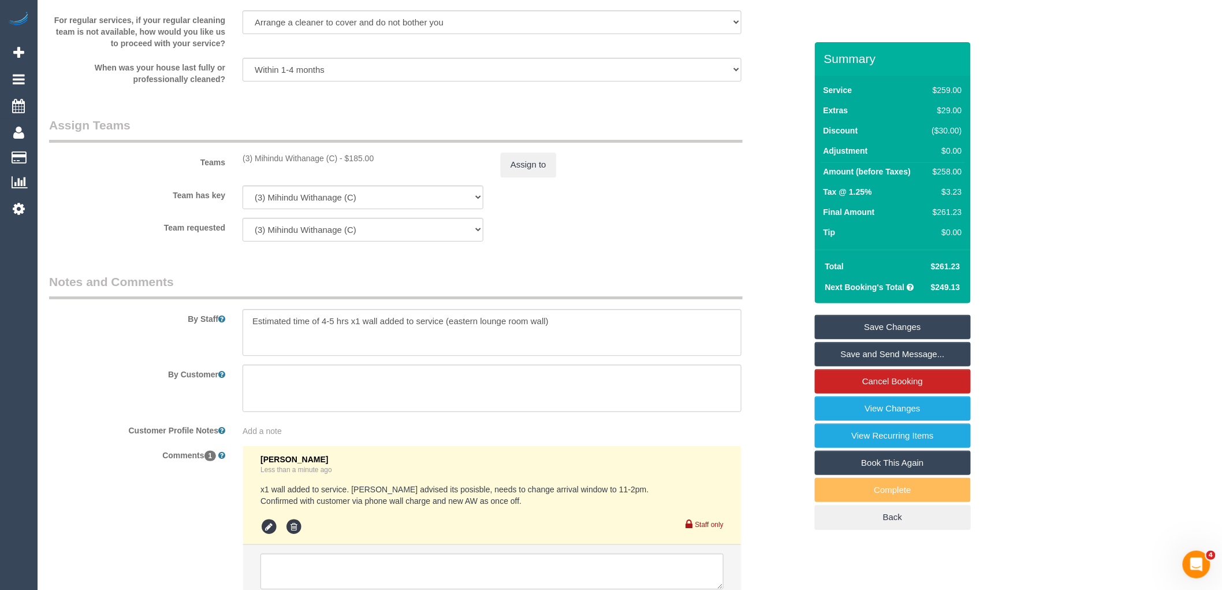
click at [910, 324] on link "Save Changes" at bounding box center [893, 327] width 156 height 24
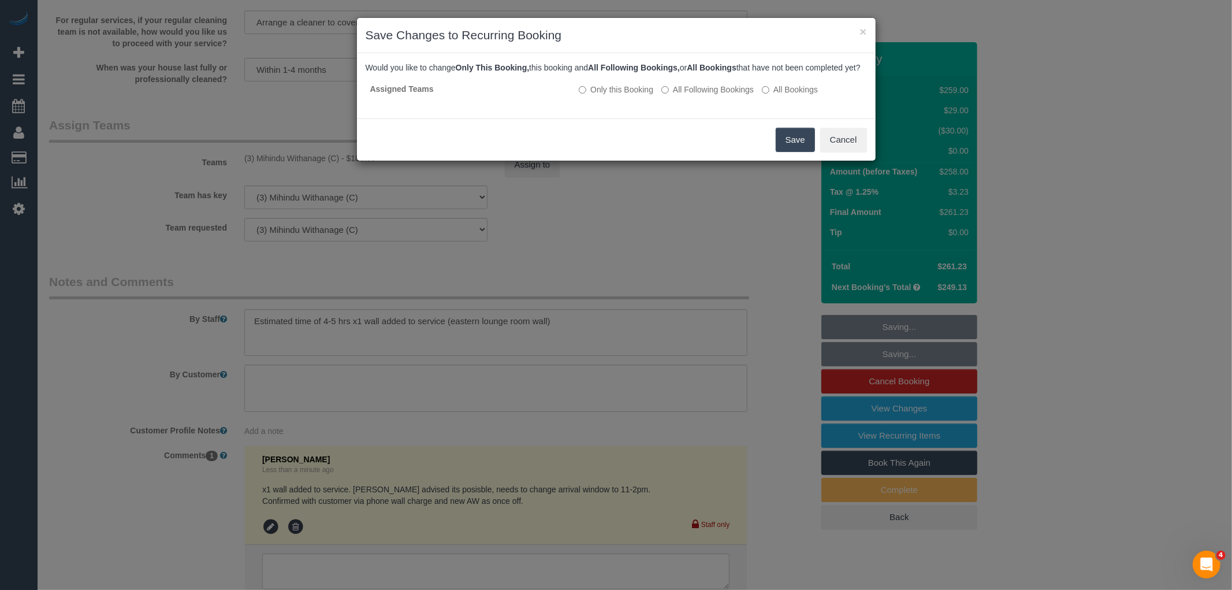
click at [811, 145] on button "Save" at bounding box center [795, 140] width 39 height 24
